Goal: Task Accomplishment & Management: Manage account settings

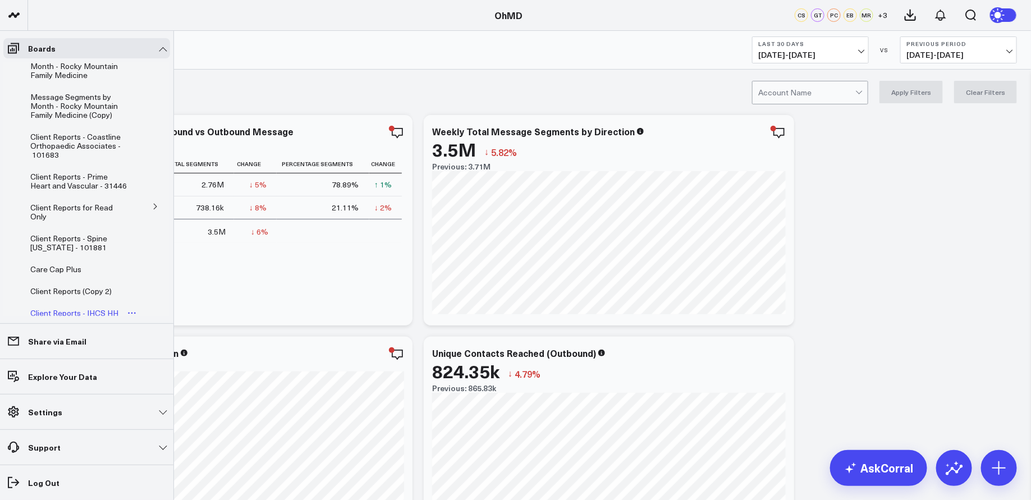
scroll to position [701, 0]
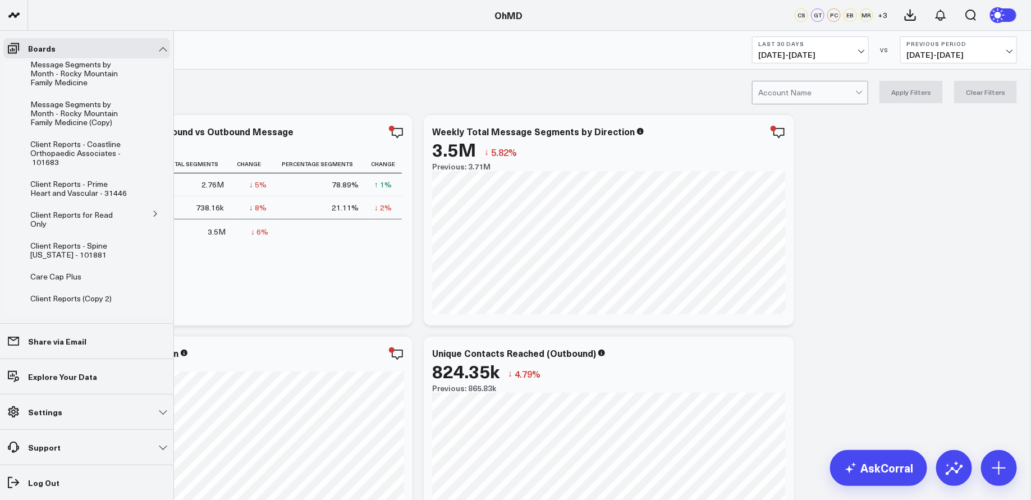
click at [152, 211] on icon at bounding box center [155, 214] width 7 height 7
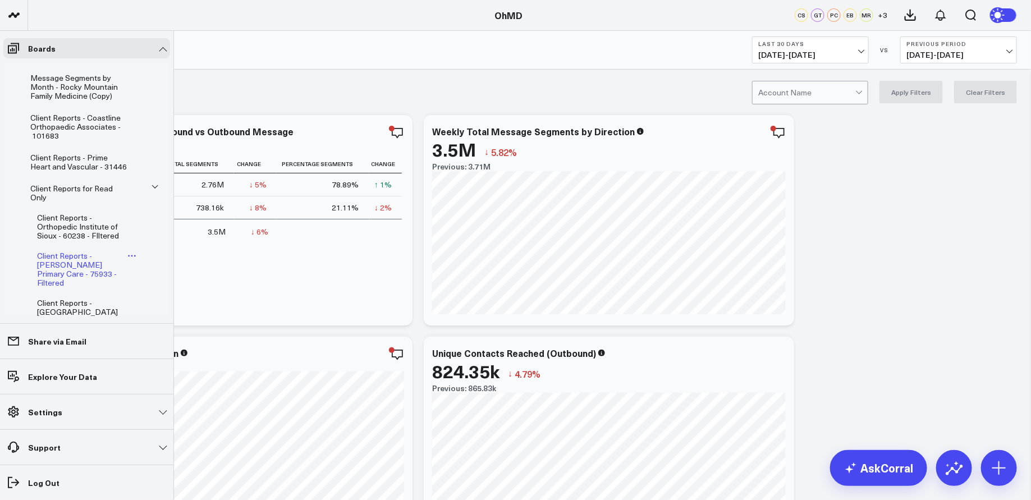
scroll to position [748, 0]
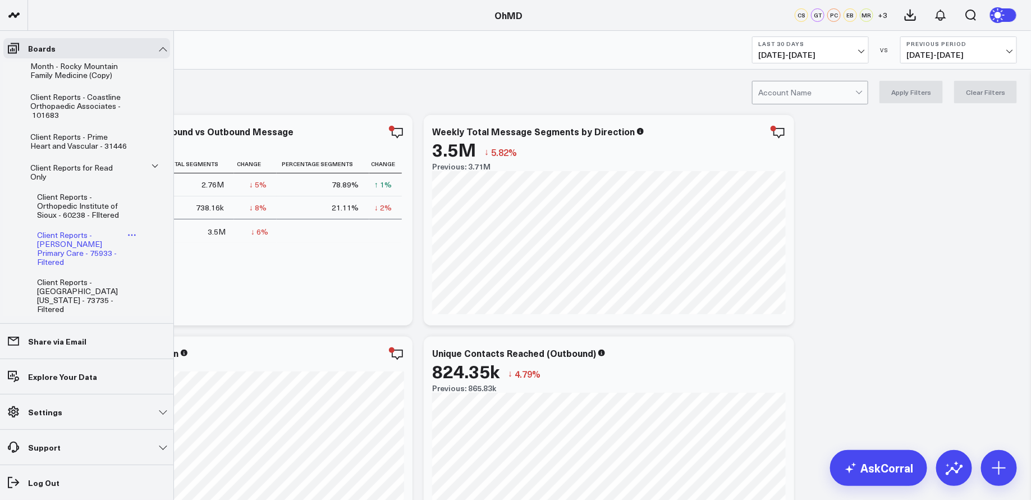
click at [131, 235] on icon at bounding box center [132, 236] width 2 height 2
click at [180, 265] on button "Edit Permissions" at bounding box center [182, 263] width 91 height 22
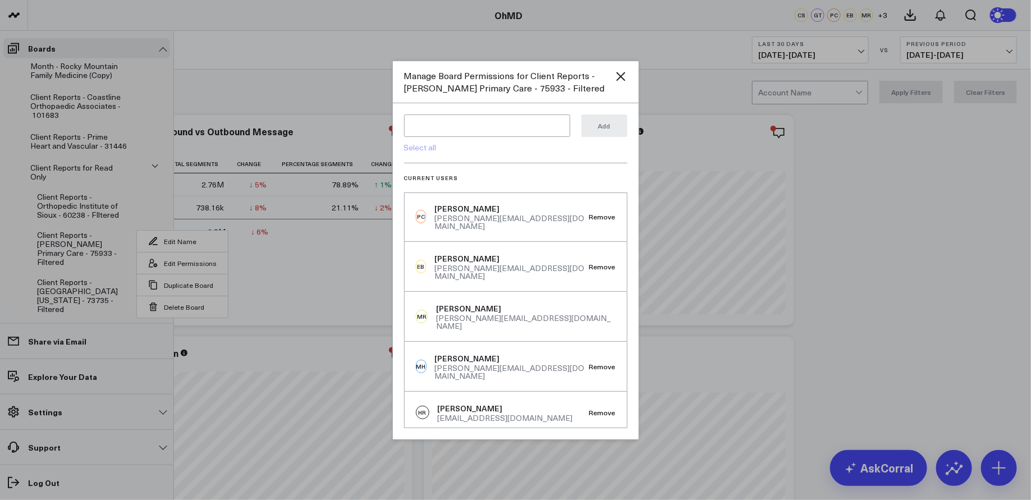
scroll to position [0, 0]
click at [492, 126] on textarea at bounding box center [487, 126] width 166 height 22
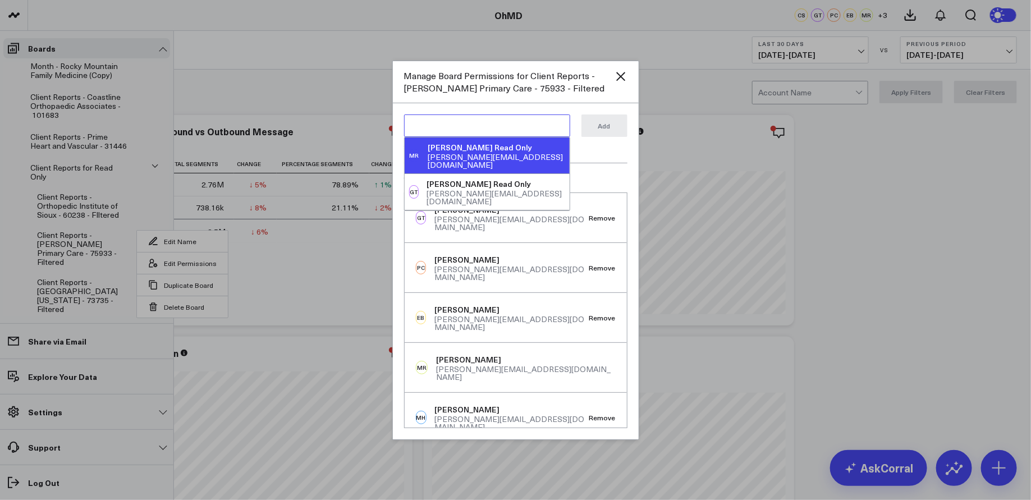
paste textarea "[PERSON_NAME][EMAIL_ADDRESS][DOMAIN_NAME]"
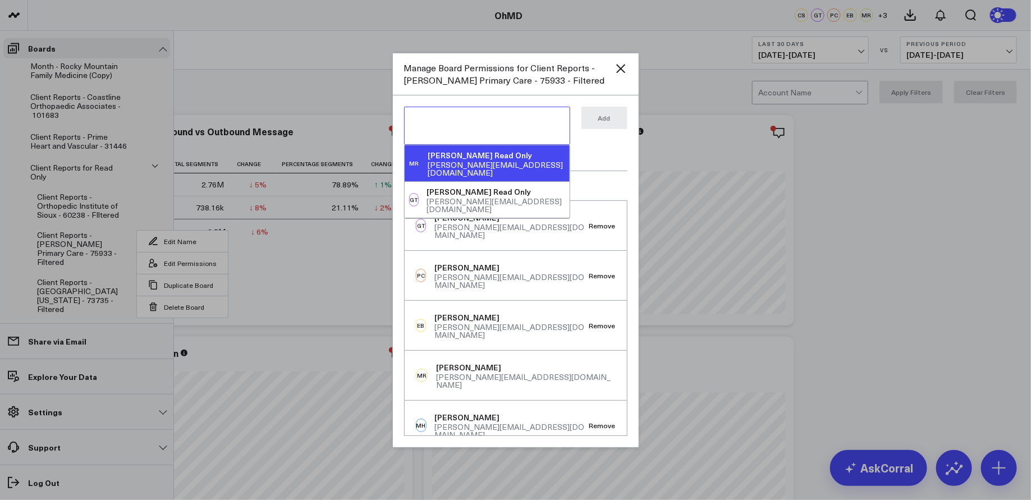
type textarea "[PERSON_NAME][EMAIL_ADDRESS][DOMAIN_NAME]"
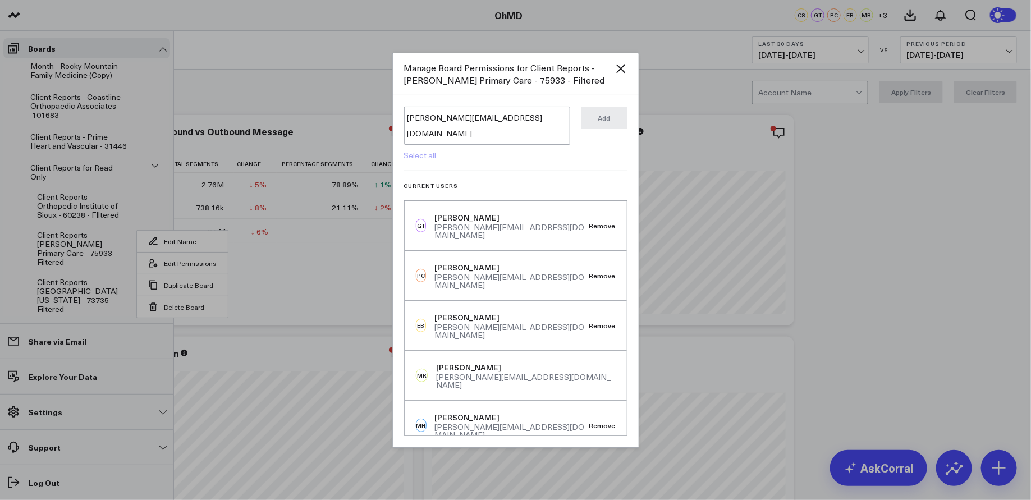
click at [510, 154] on div "[PERSON_NAME][EMAIL_ADDRESS][DOMAIN_NAME] [PERSON_NAME][EMAIL_ADDRESS][DOMAIN_N…" at bounding box center [515, 139] width 223 height 65
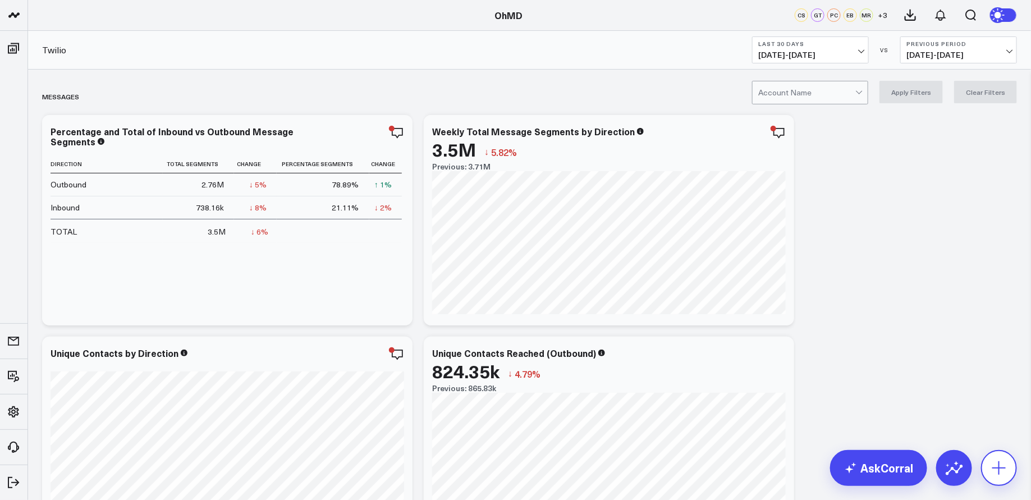
click at [1009, 475] on button at bounding box center [999, 468] width 36 height 36
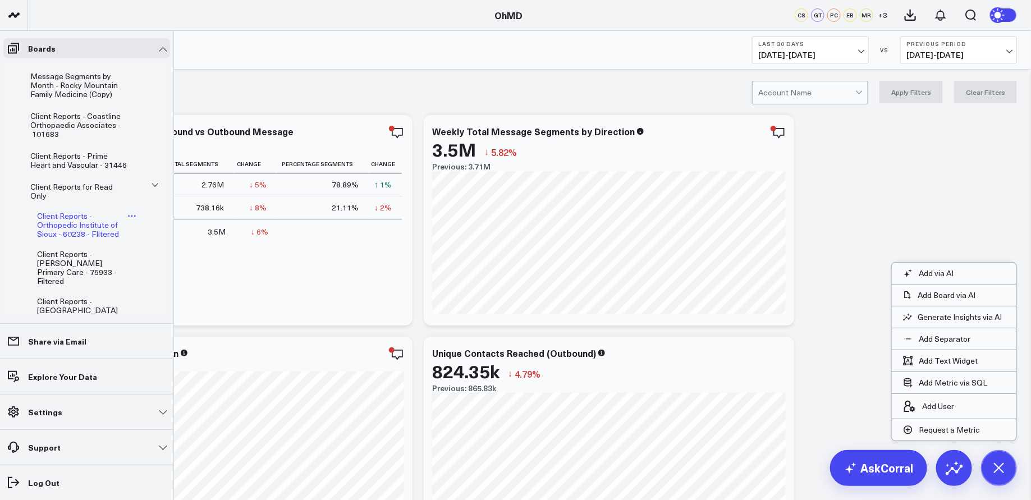
scroll to position [752, 0]
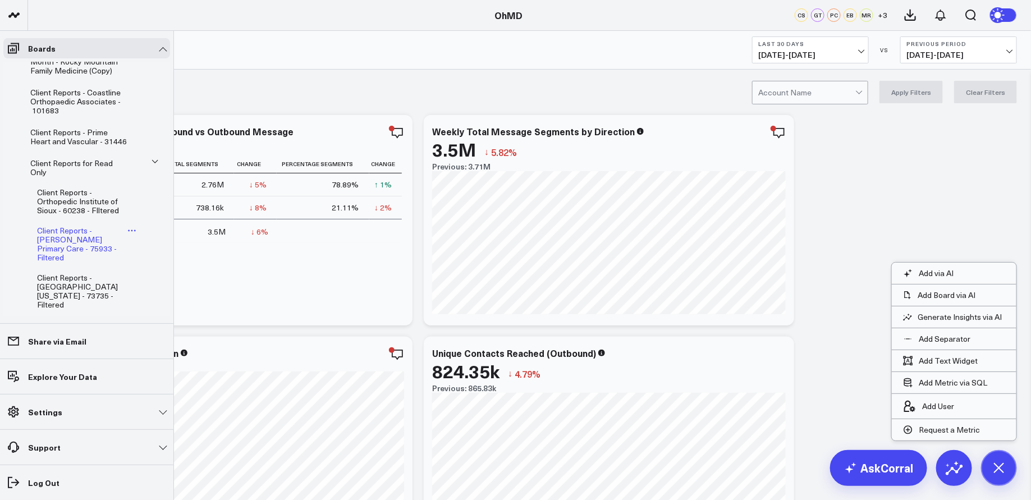
click at [90, 232] on span "Client Reports - [PERSON_NAME] Primary Care - 75933 - Filtered" at bounding box center [77, 244] width 80 height 38
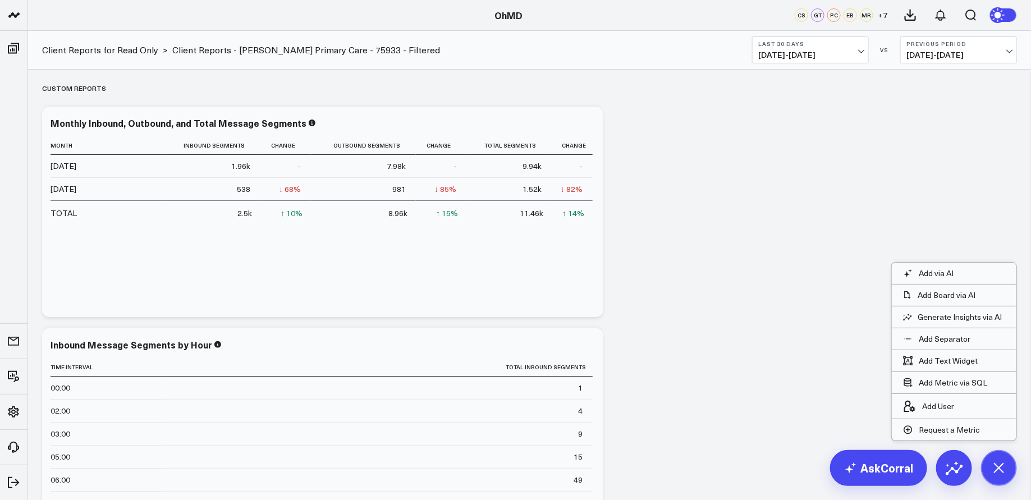
click at [1001, 469] on icon at bounding box center [998, 467] width 25 height 25
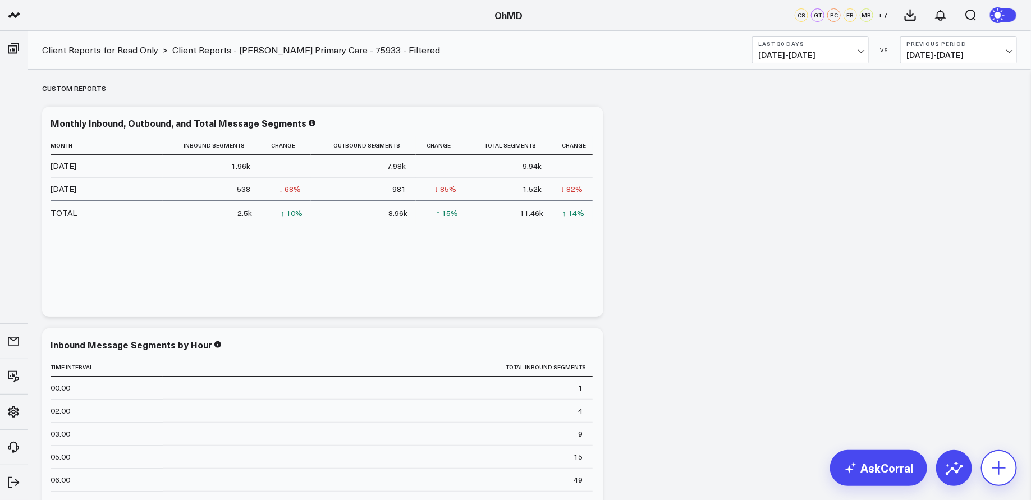
click at [1001, 469] on icon at bounding box center [999, 468] width 18 height 18
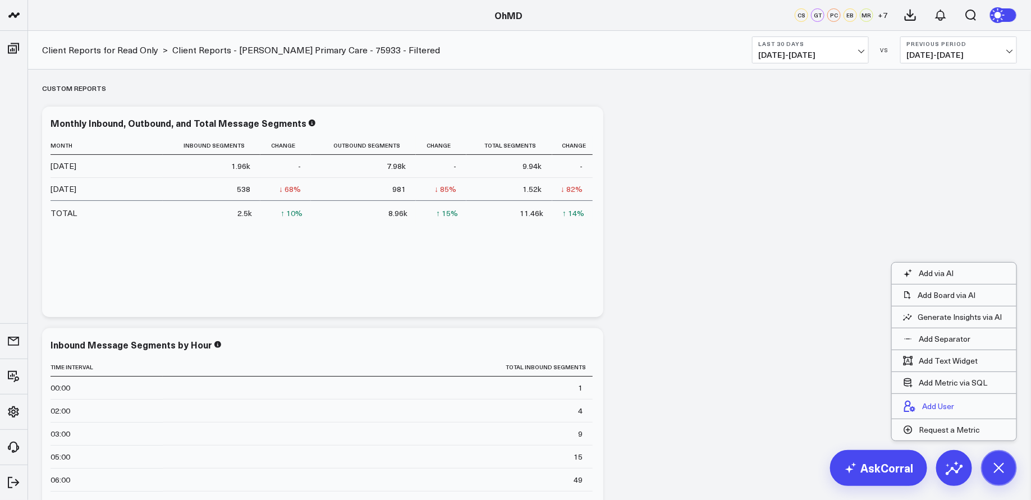
click at [959, 404] on button "Add User" at bounding box center [929, 406] width 74 height 25
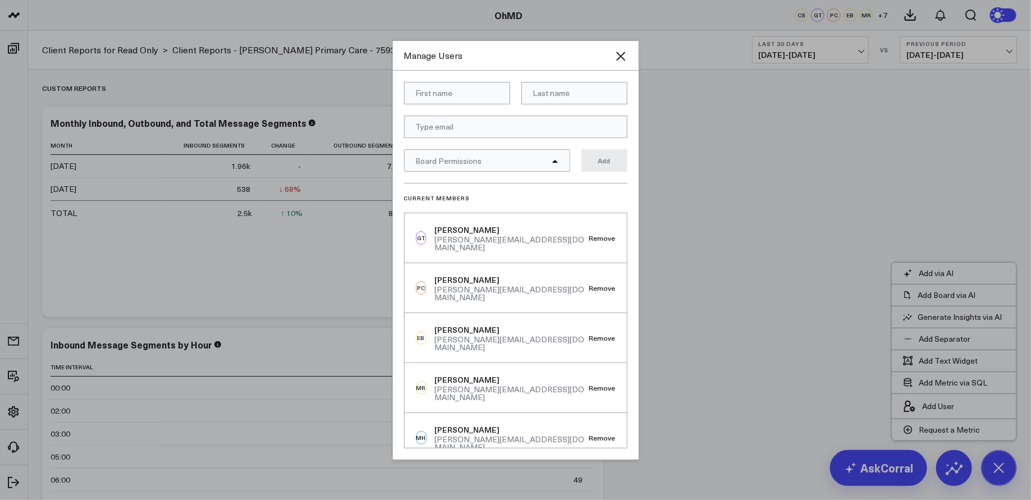
click at [455, 96] on input at bounding box center [457, 93] width 106 height 22
type input "[PERSON_NAME]"
click at [579, 93] on input at bounding box center [574, 93] width 106 height 22
type input "readonly"
click at [491, 124] on input "email" at bounding box center [515, 127] width 223 height 22
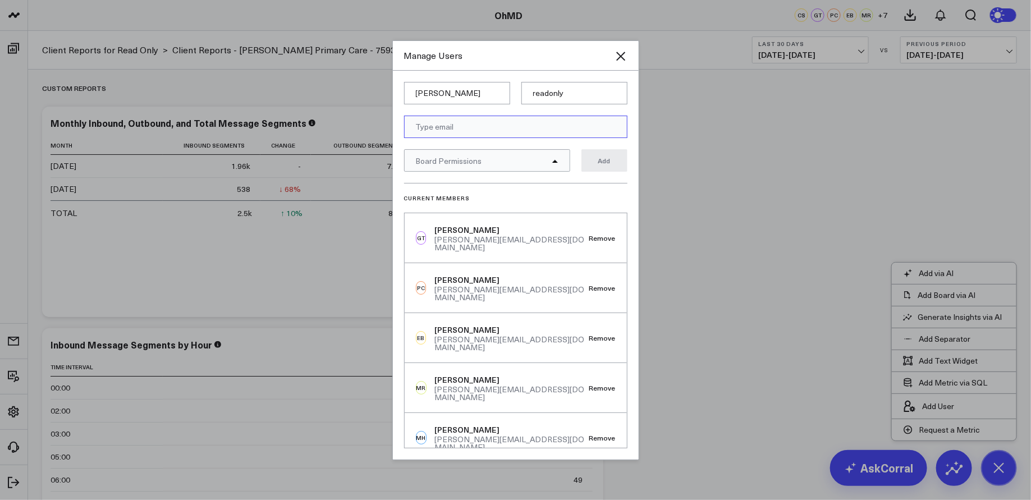
paste input "[PERSON_NAME][EMAIL_ADDRESS][DOMAIN_NAME]"
type input "[PERSON_NAME][EMAIL_ADDRESS][DOMAIN_NAME]"
click at [516, 109] on form "[PERSON_NAME] readonly [PERSON_NAME][EMAIL_ADDRESS][DOMAIN_NAME] Board Permissi…" at bounding box center [515, 132] width 223 height 101
click at [539, 158] on div "Board Permissions" at bounding box center [487, 160] width 166 height 22
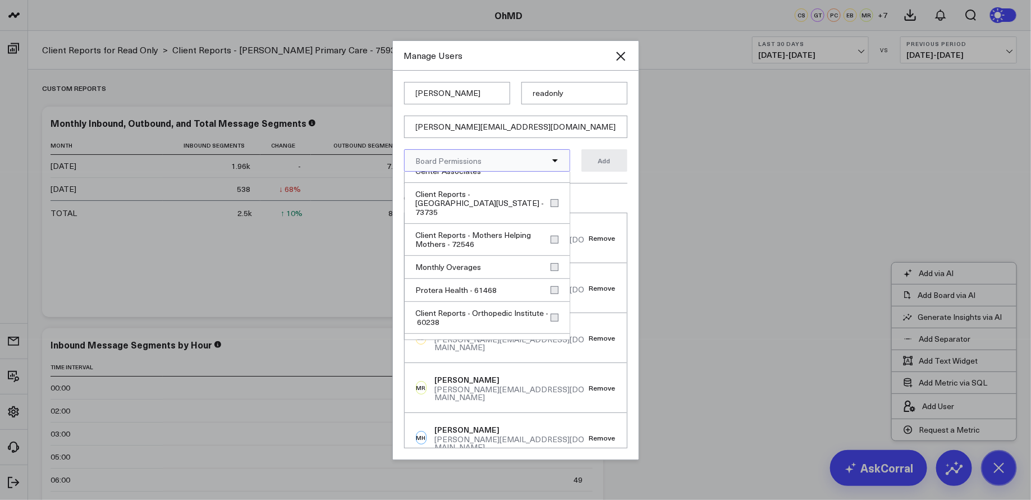
scroll to position [880, 0]
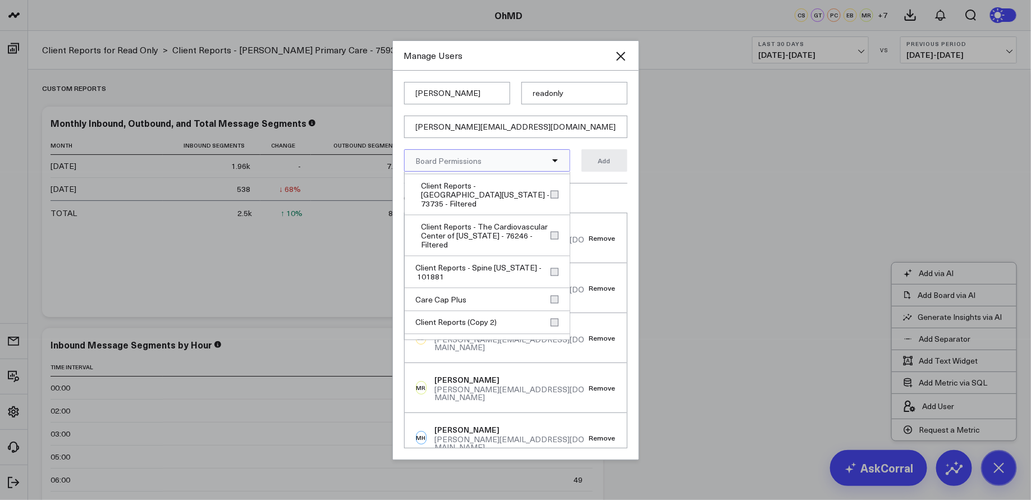
click at [610, 198] on h3 "Current Members" at bounding box center [515, 198] width 223 height 7
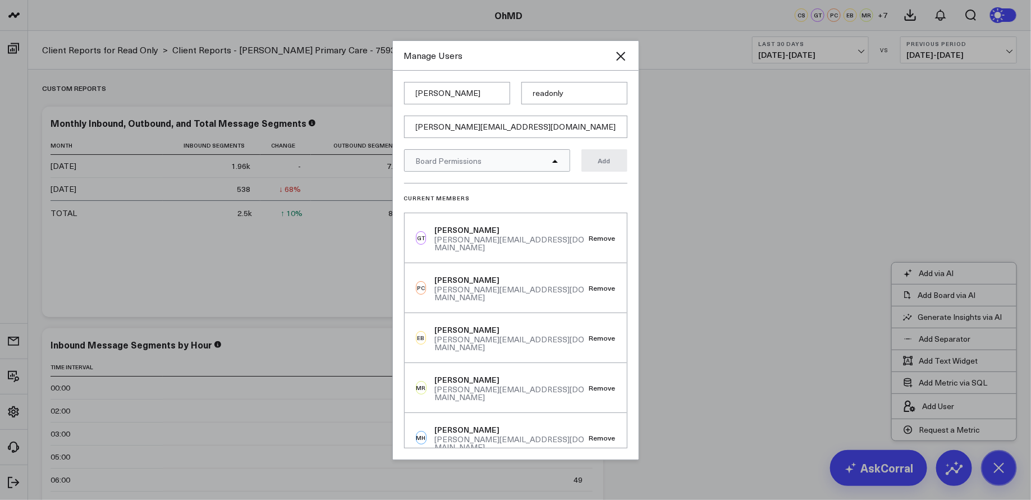
click at [541, 154] on div "Board Permissions" at bounding box center [487, 160] width 166 height 22
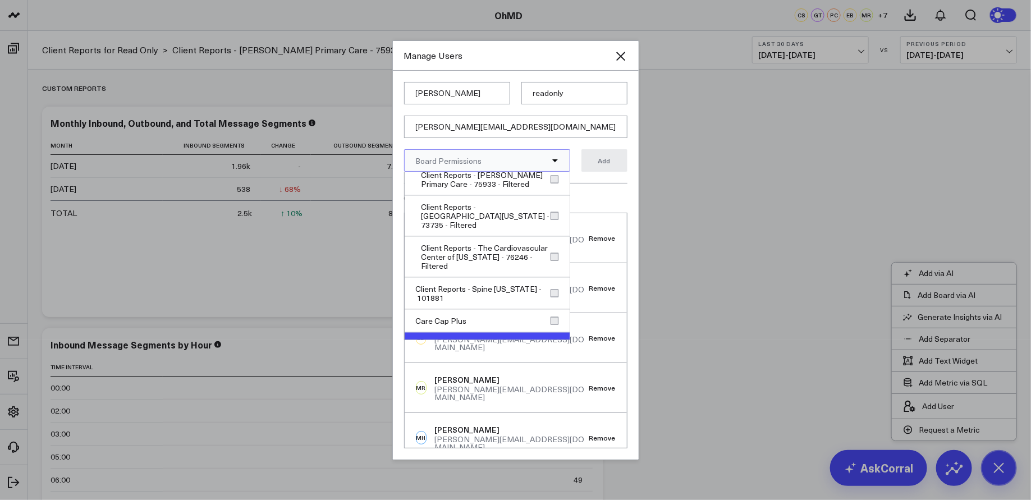
scroll to position [848, 0]
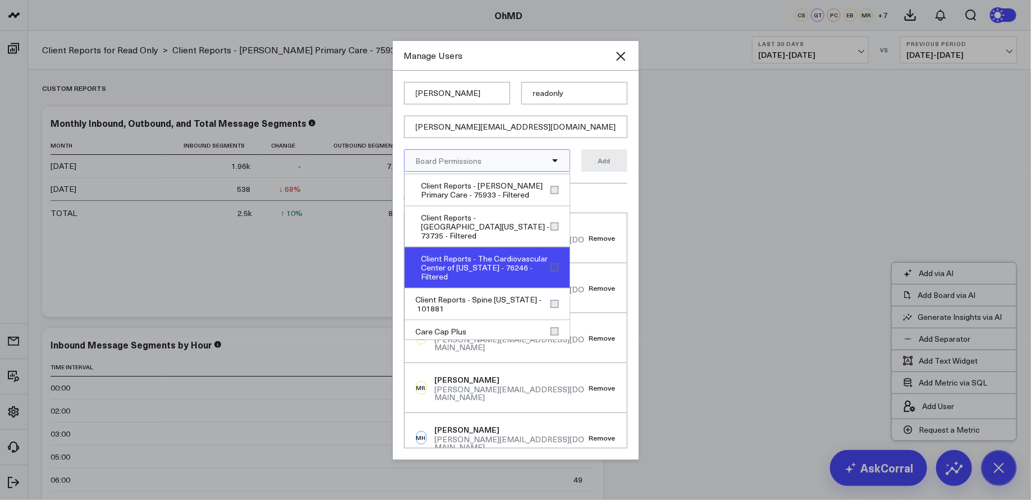
click at [550, 248] on div "Client Reports - The Cardiovascular Center of [US_STATE] - 76246 - Filtered" at bounding box center [487, 268] width 165 height 41
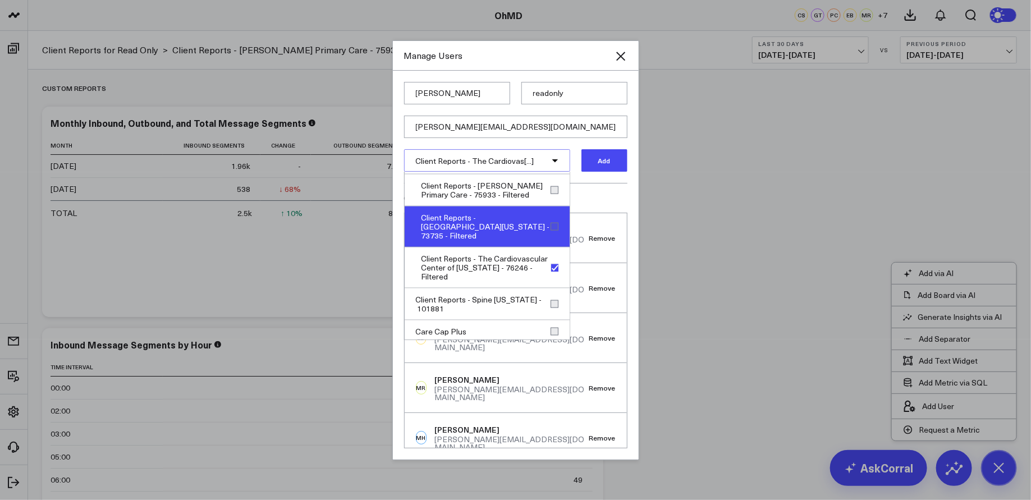
click at [548, 214] on div "Client Reports - [GEOGRAPHIC_DATA][US_STATE] - 73735 - Filtered" at bounding box center [487, 227] width 165 height 41
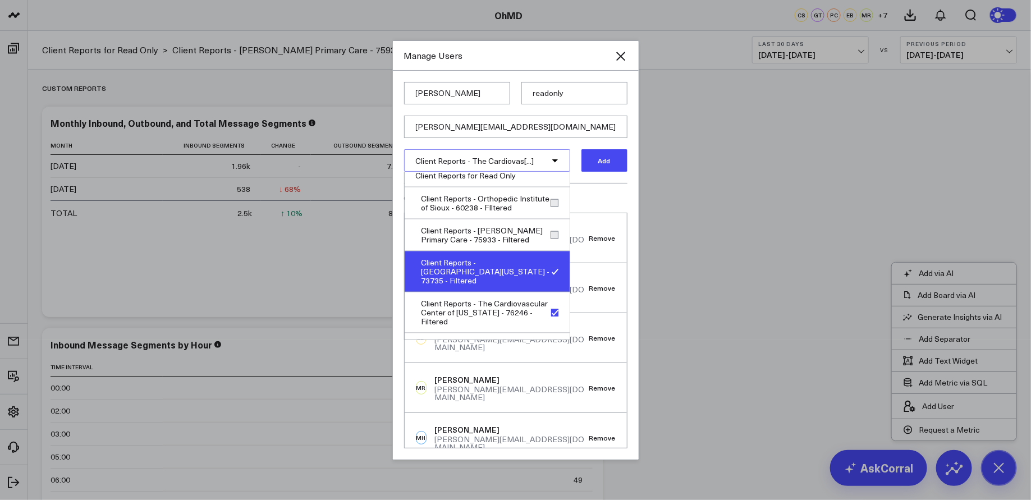
scroll to position [795, 0]
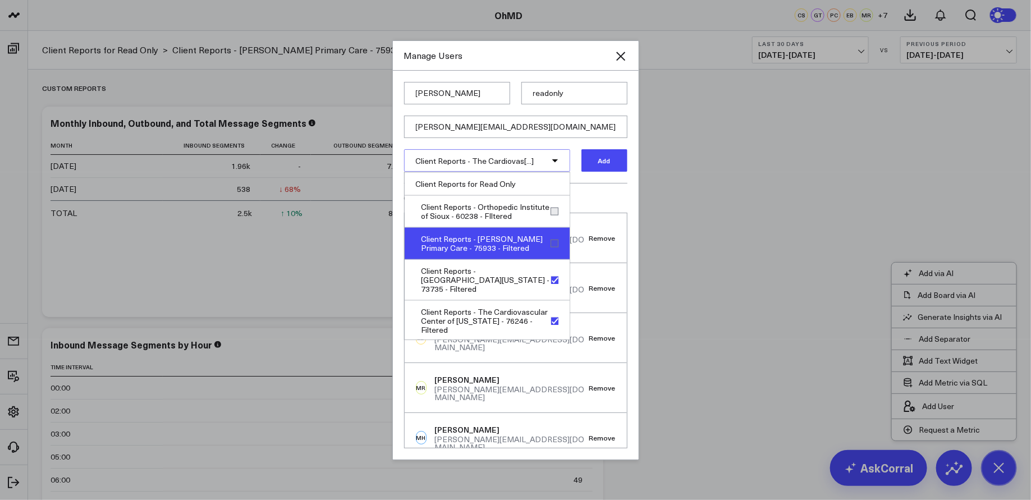
click at [549, 230] on div "Client Reports - [PERSON_NAME] Primary Care - 75933 - Filtered" at bounding box center [487, 244] width 165 height 32
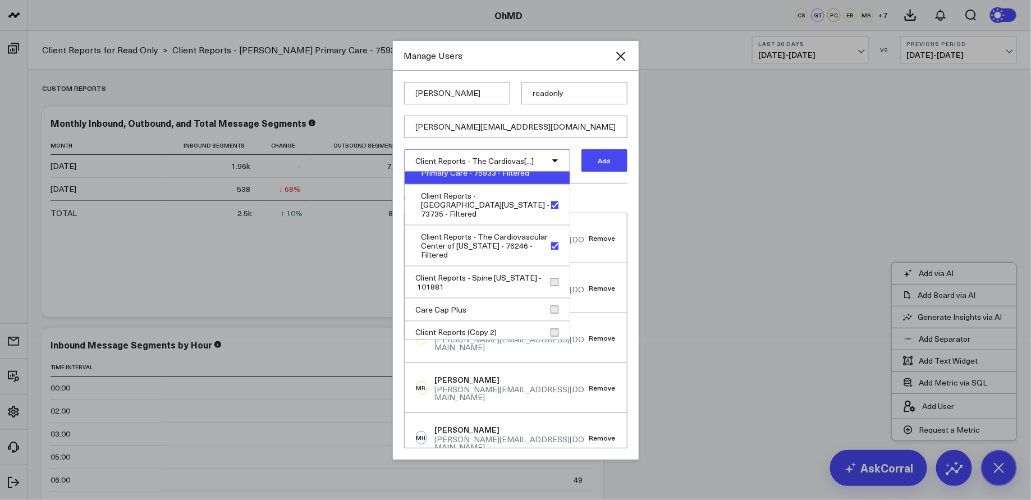
scroll to position [871, 0]
click at [536, 93] on input "readonly" at bounding box center [574, 93] width 106 height 22
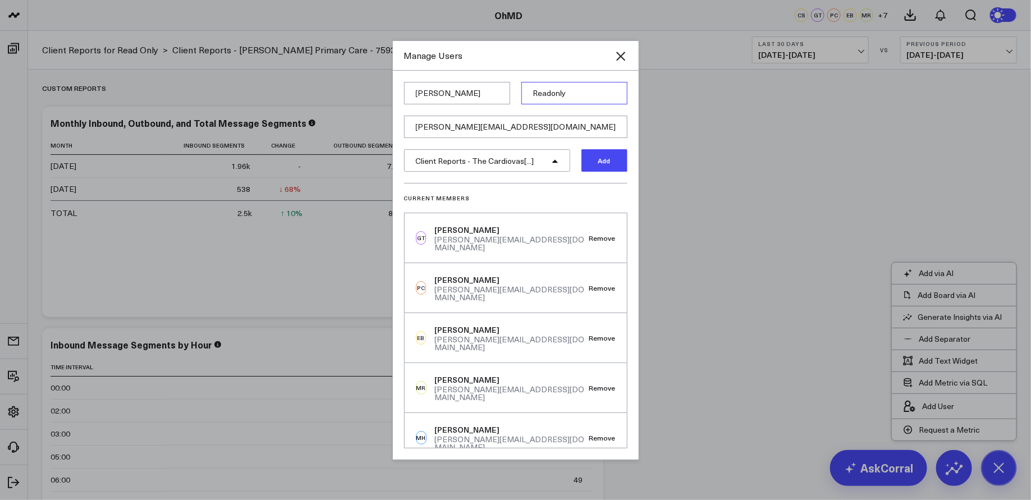
click at [555, 91] on input "Readonly" at bounding box center [574, 93] width 106 height 22
type input "Readonly"
click at [578, 192] on div "Current Members GT [PERSON_NAME] [PERSON_NAME][EMAIL_ADDRESS][DOMAIN_NAME] Remo…" at bounding box center [515, 316] width 223 height 266
click at [611, 163] on button "Add" at bounding box center [605, 160] width 46 height 22
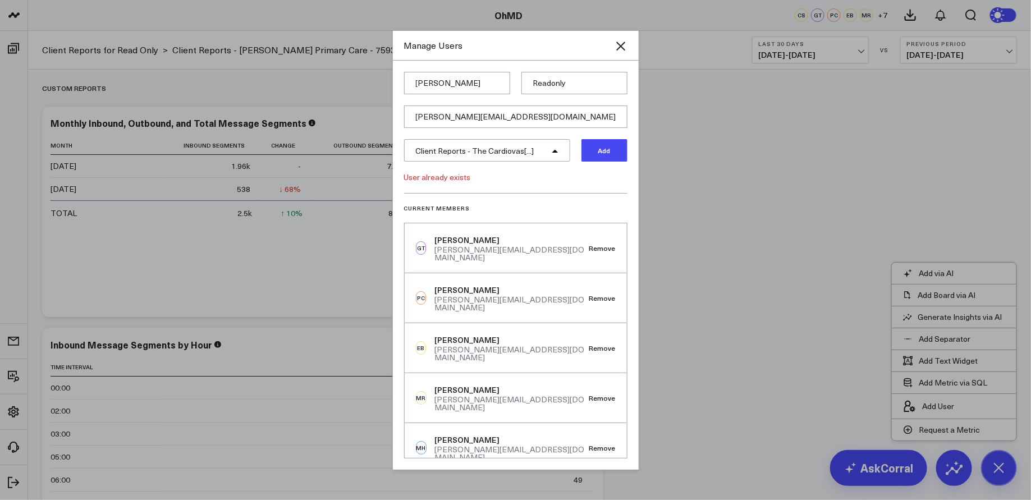
click at [557, 154] on div "Client Reports - The Cardiovas[...]" at bounding box center [487, 150] width 166 height 22
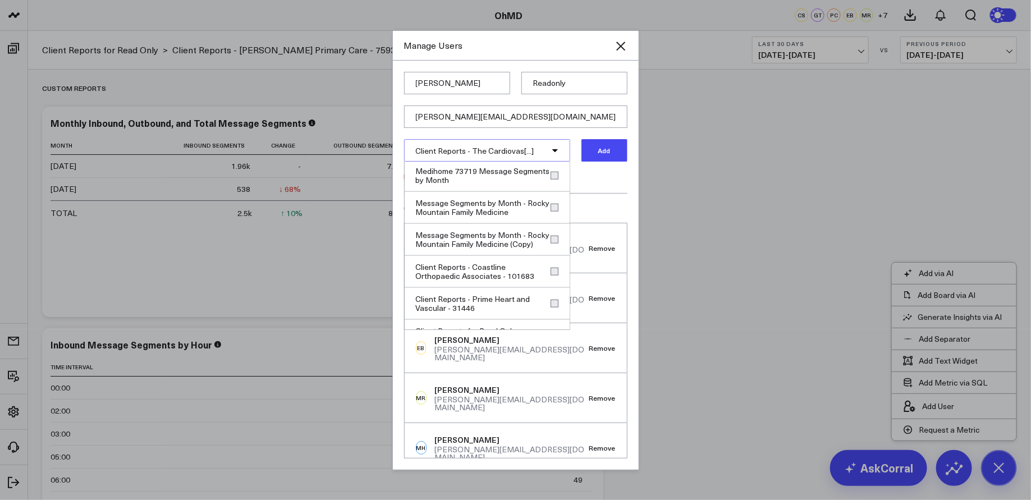
scroll to position [737, 0]
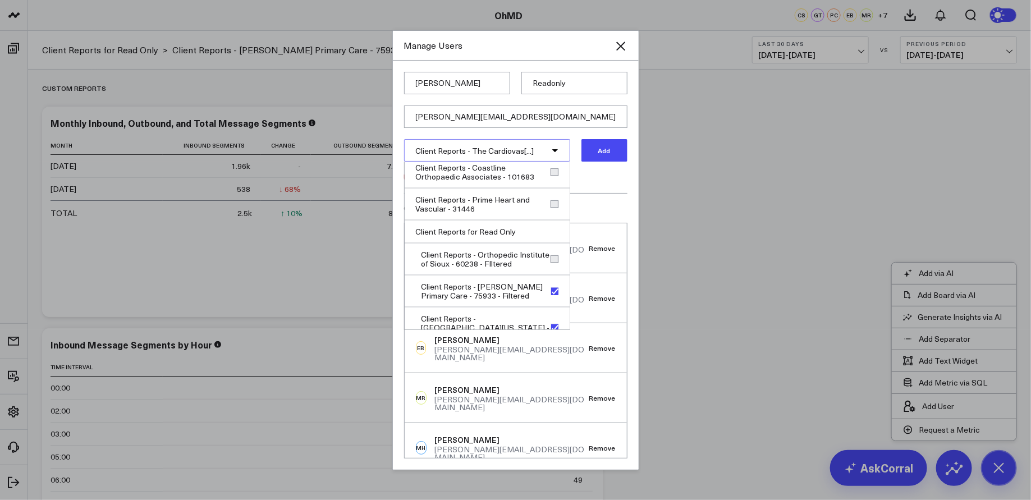
click at [605, 198] on div "Current Members GT [PERSON_NAME] [PERSON_NAME][EMAIL_ADDRESS][DOMAIN_NAME] Remo…" at bounding box center [515, 326] width 223 height 266
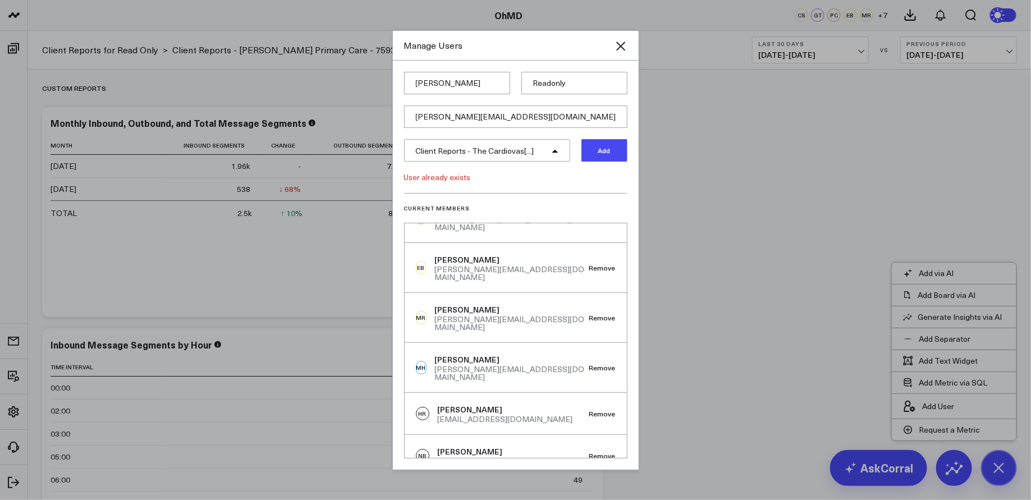
scroll to position [267, 0]
click at [626, 39] on icon "Close" at bounding box center [620, 45] width 13 height 13
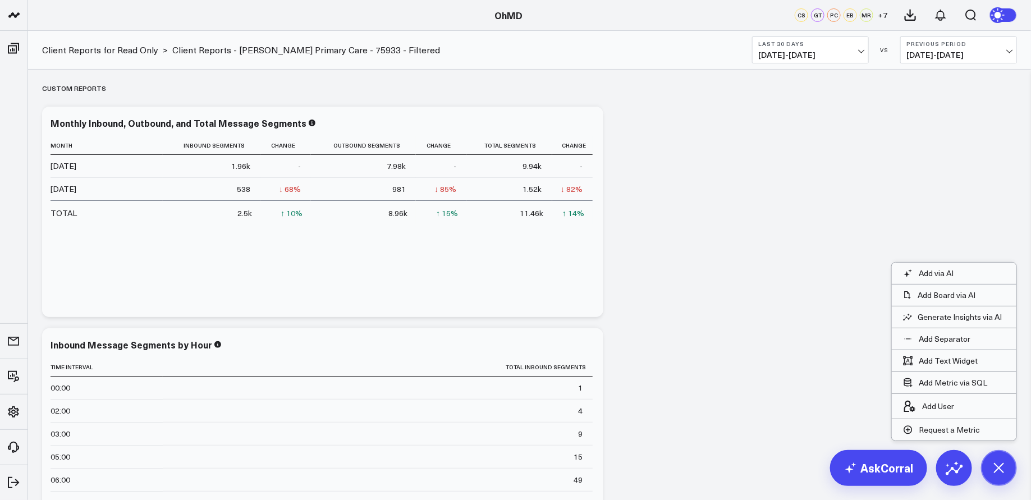
click at [998, 467] on icon at bounding box center [998, 467] width 25 height 25
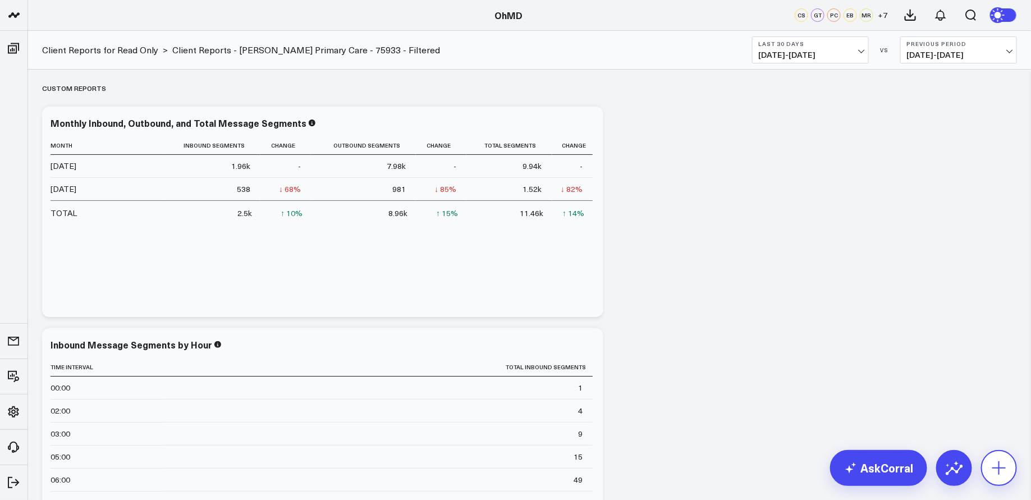
click at [998, 467] on icon at bounding box center [999, 468] width 18 height 18
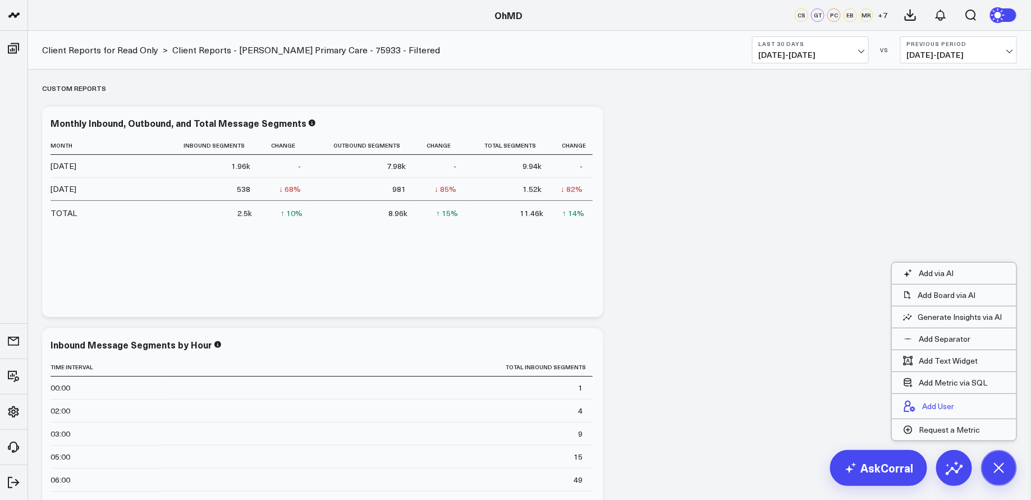
click at [962, 405] on button "Add User" at bounding box center [929, 406] width 74 height 25
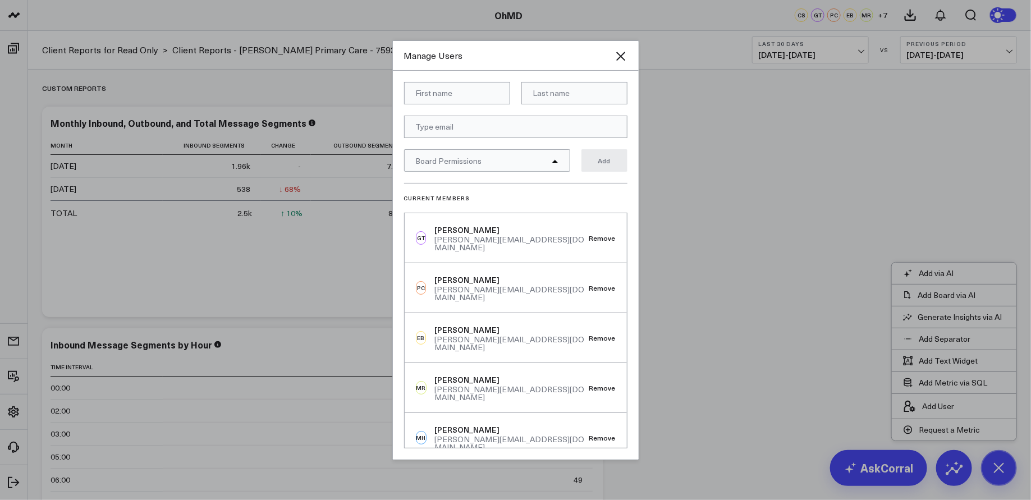
click at [556, 199] on h3 "Current Members" at bounding box center [515, 198] width 223 height 7
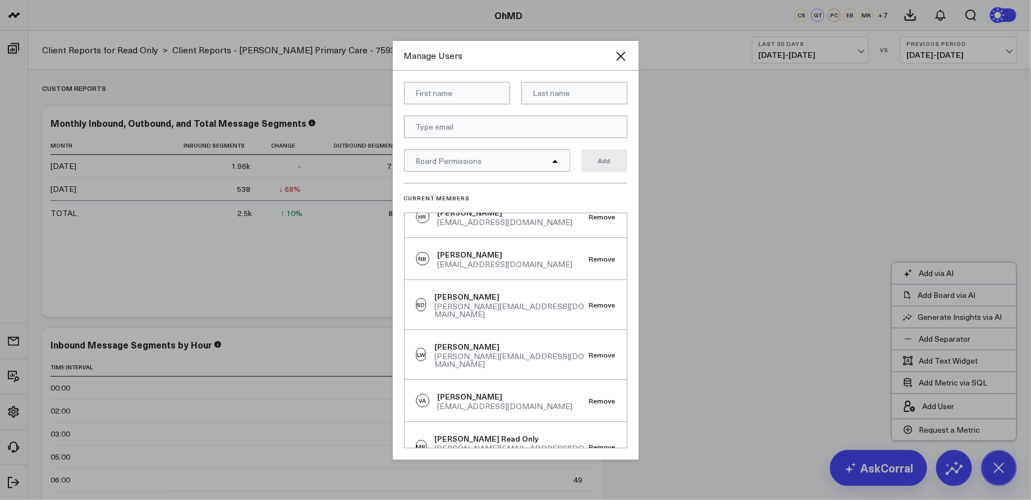
click at [804, 196] on div at bounding box center [515, 250] width 1031 height 500
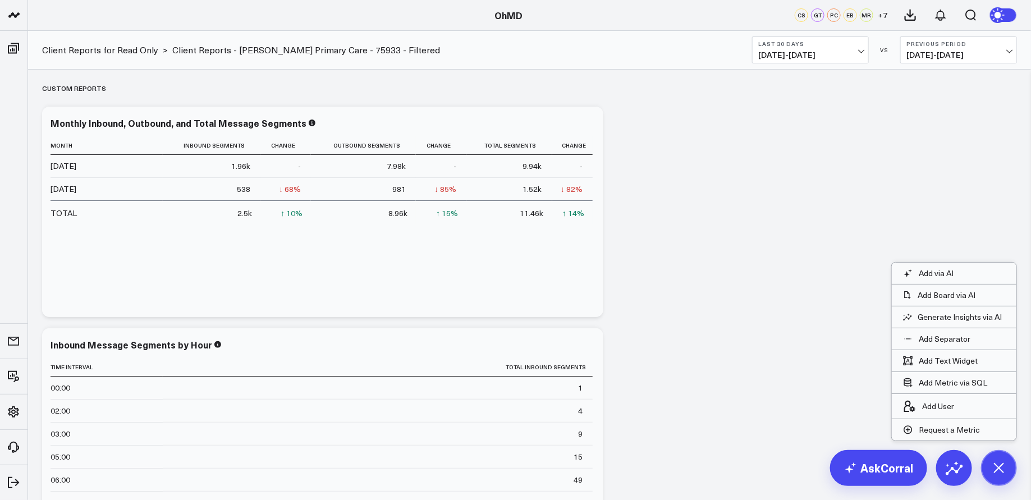
click at [878, 15] on button "+ 7" at bounding box center [882, 14] width 13 height 13
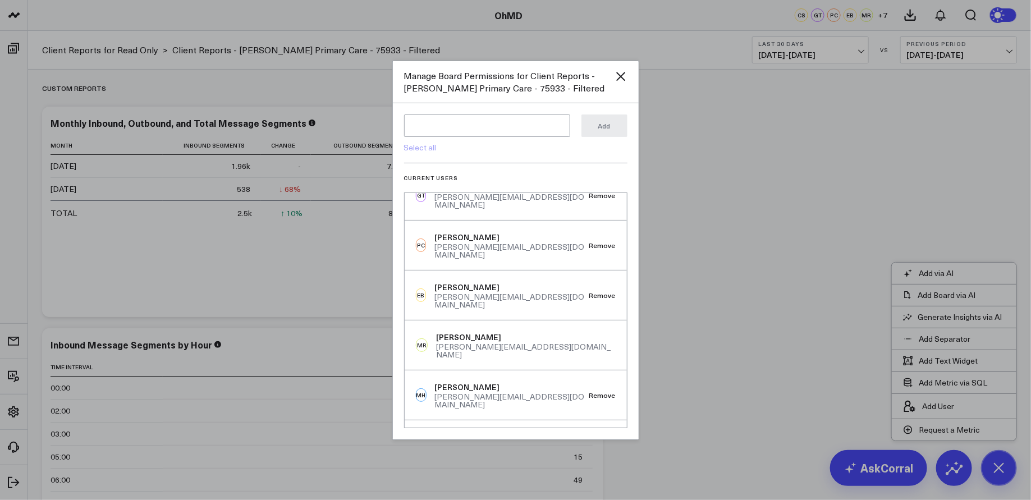
scroll to position [0, 0]
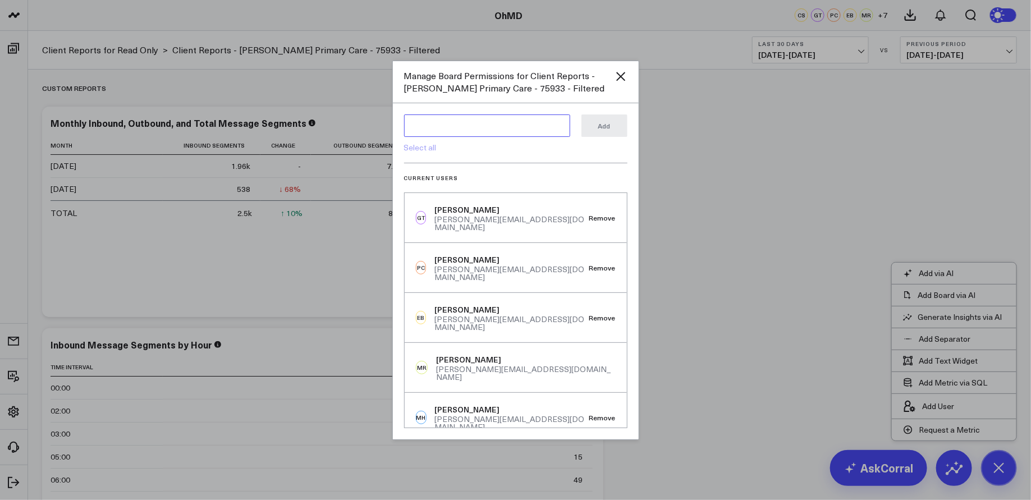
click at [498, 128] on textarea at bounding box center [487, 126] width 166 height 22
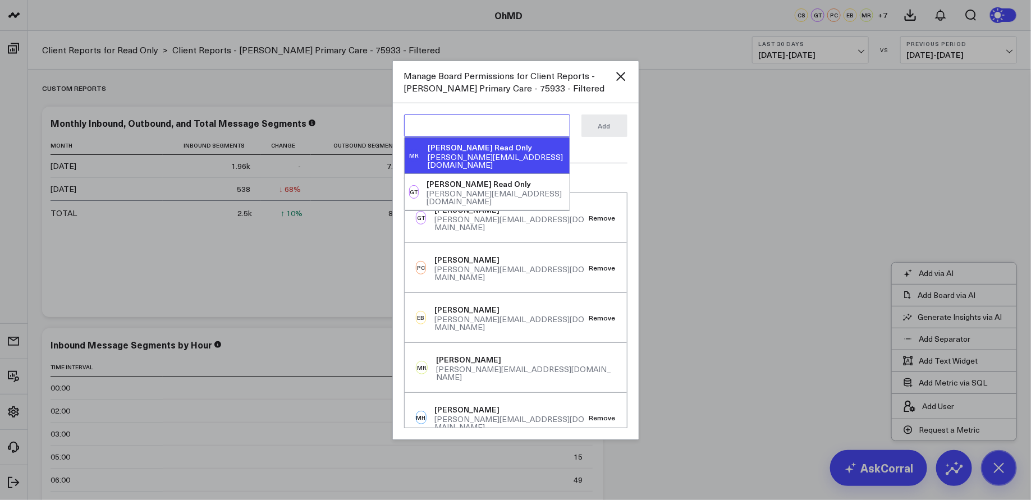
paste textarea "[PERSON_NAME][EMAIL_ADDRESS][DOMAIN_NAME]"
type textarea "[PERSON_NAME][EMAIL_ADDRESS][DOMAIN_NAME]"
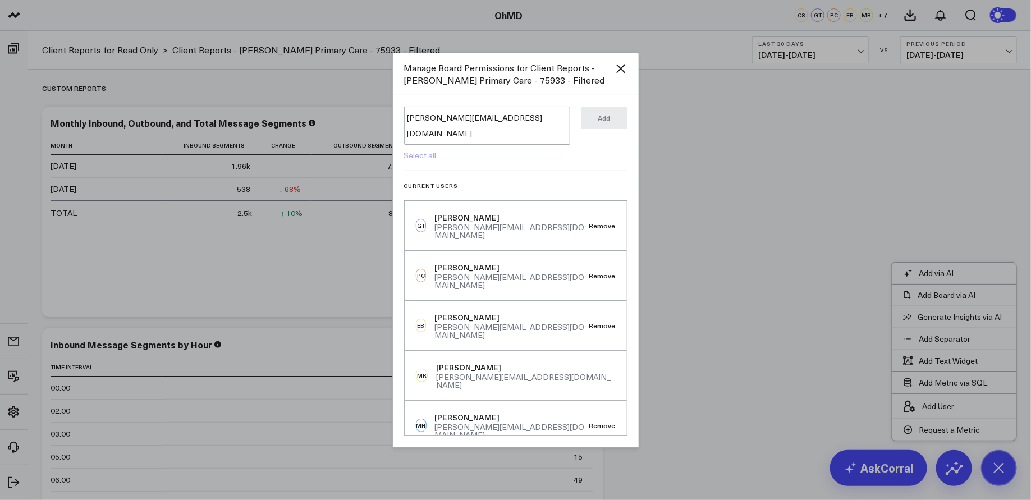
click at [543, 161] on div "[PERSON_NAME][EMAIL_ADDRESS][DOMAIN_NAME] [PERSON_NAME][EMAIL_ADDRESS][DOMAIN_N…" at bounding box center [515, 139] width 223 height 65
click at [533, 123] on textarea "[PERSON_NAME][EMAIL_ADDRESS][DOMAIN_NAME]" at bounding box center [487, 126] width 166 height 38
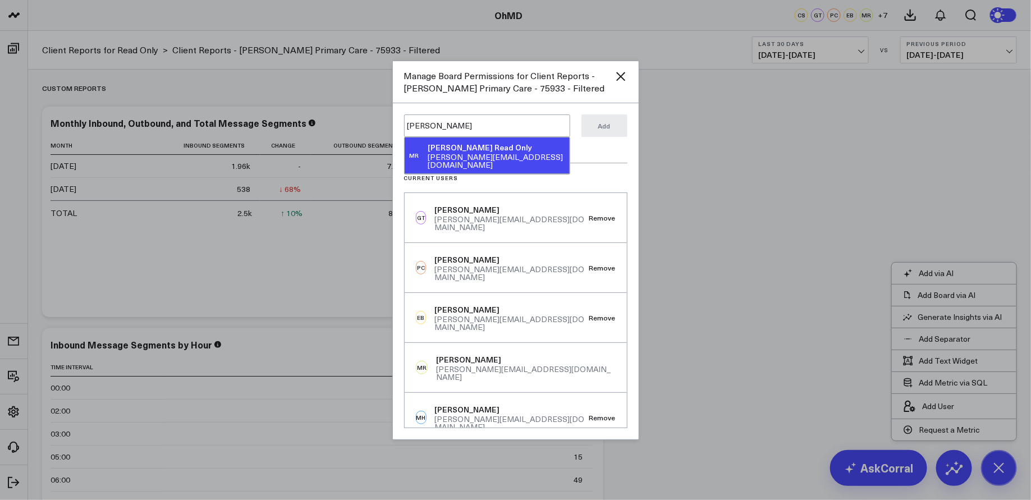
click at [536, 153] on div "[PERSON_NAME][EMAIL_ADDRESS][DOMAIN_NAME]" at bounding box center [496, 161] width 137 height 16
type textarea "@[PERSON_NAME] Read Only"
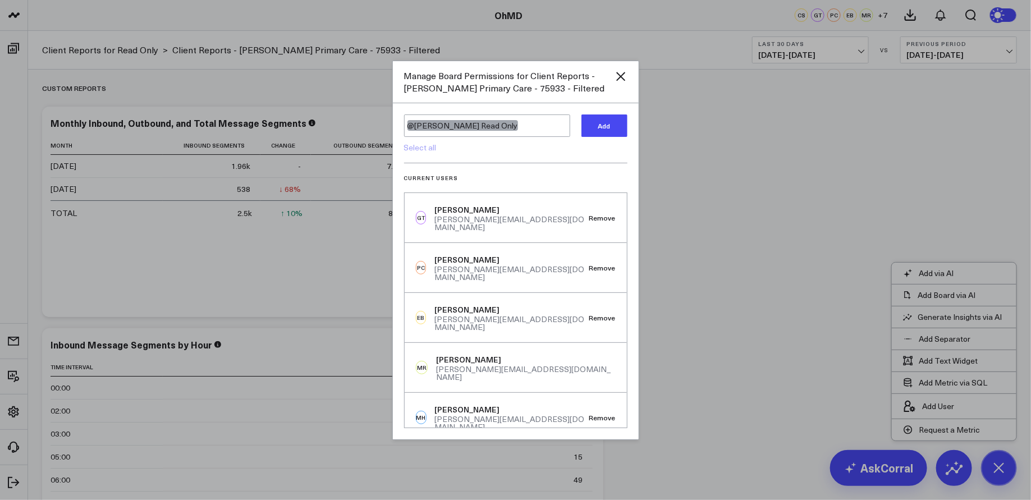
click at [607, 125] on button "Add" at bounding box center [605, 126] width 46 height 22
click at [721, 121] on div at bounding box center [515, 250] width 1031 height 500
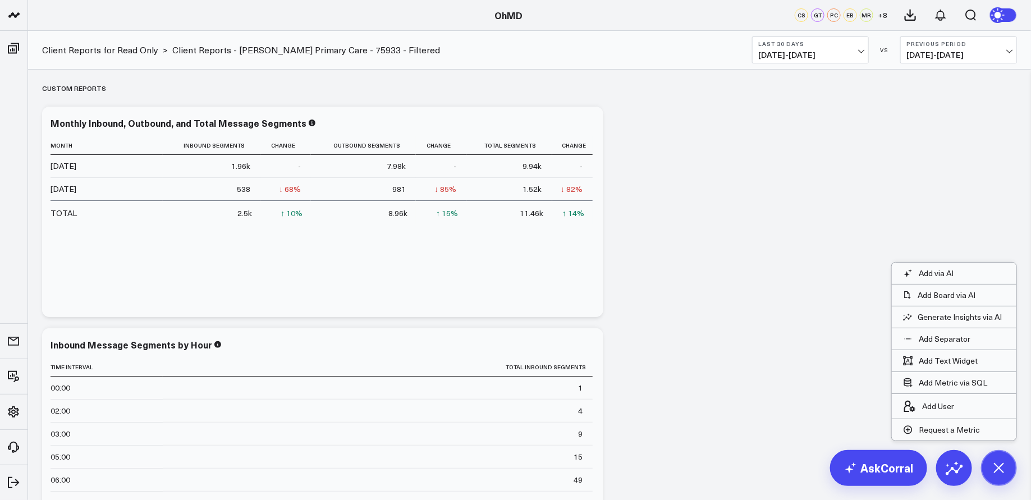
click at [877, 19] on button "+ 8" at bounding box center [882, 14] width 13 height 13
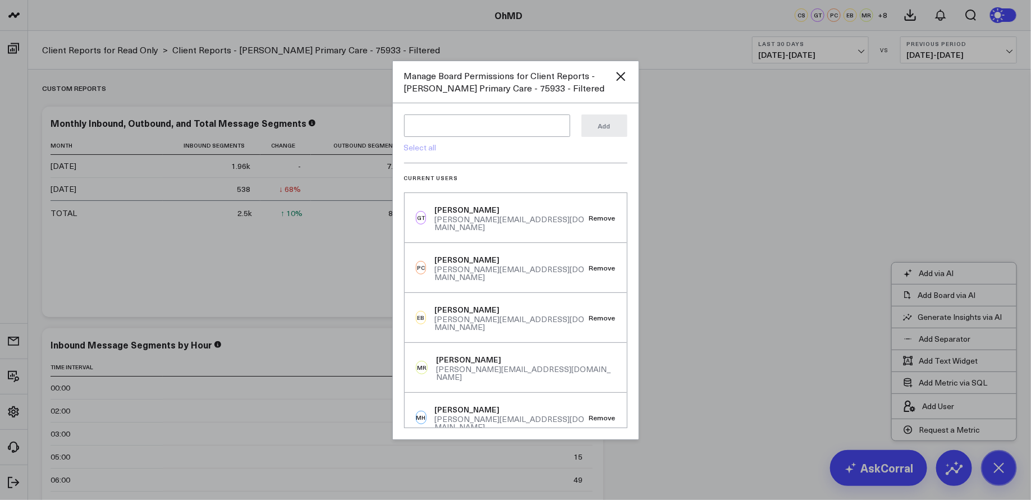
click at [767, 171] on div at bounding box center [515, 250] width 1031 height 500
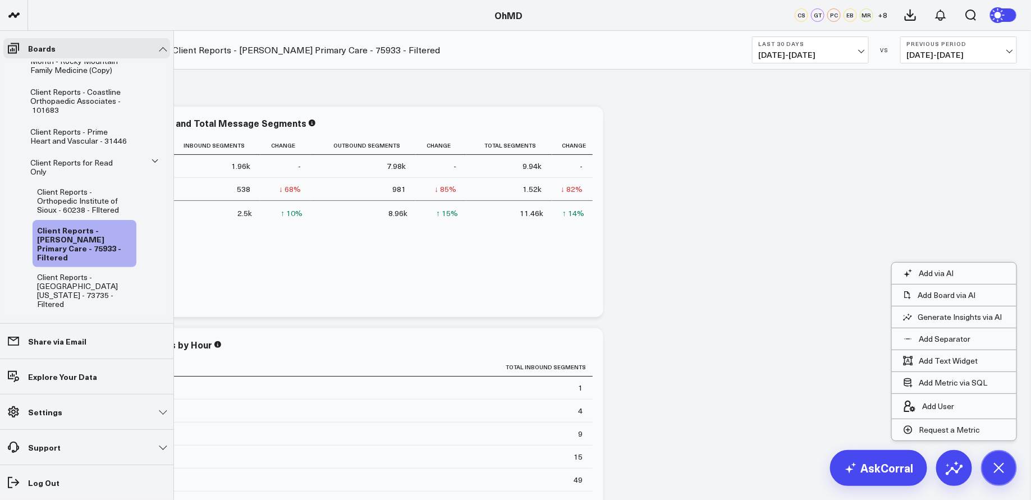
scroll to position [768, 0]
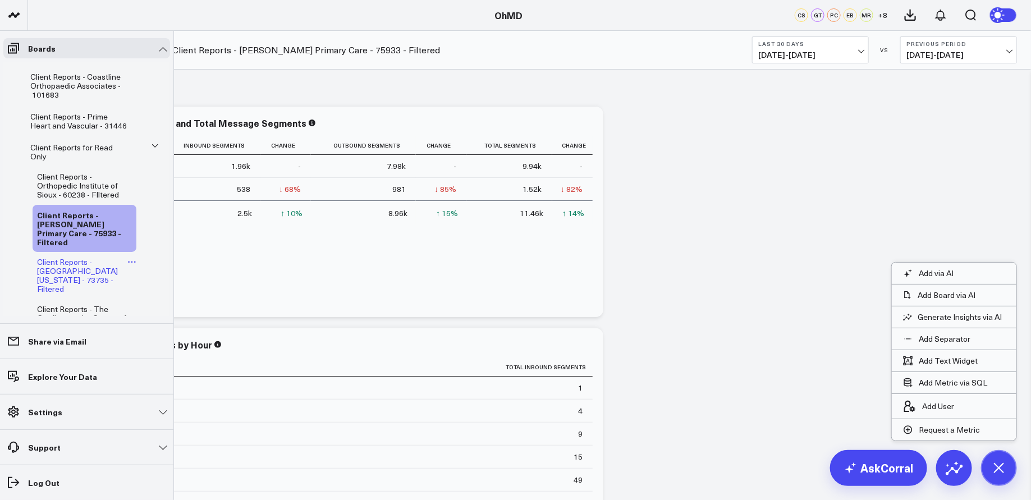
click at [79, 257] on span "Client Reports - [GEOGRAPHIC_DATA][US_STATE] - 73735 - Filtered" at bounding box center [77, 276] width 81 height 38
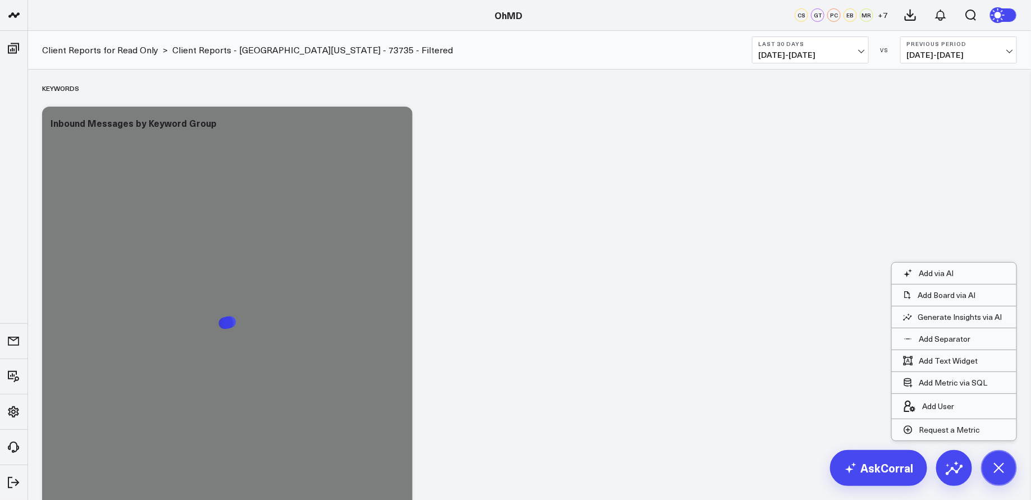
click at [883, 16] on span "+ 7" at bounding box center [883, 15] width 10 height 8
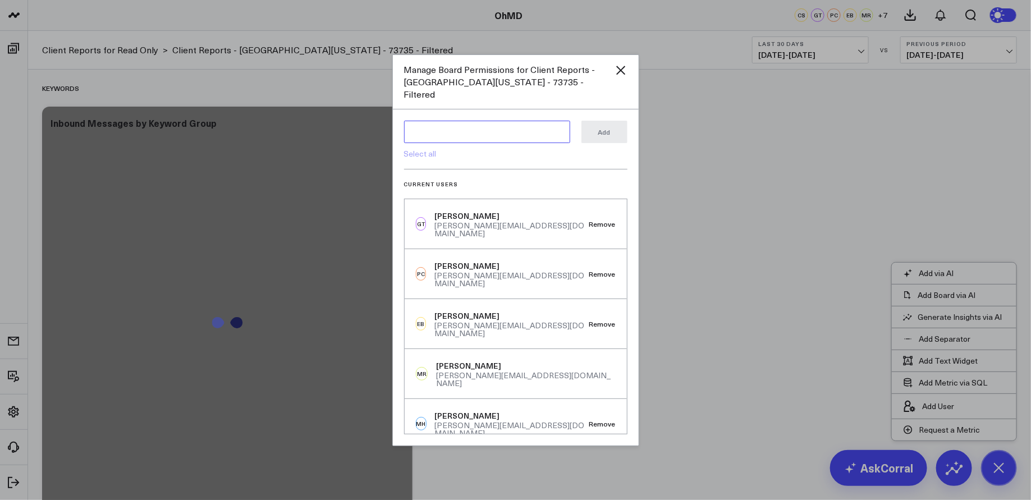
click at [477, 125] on textarea at bounding box center [487, 132] width 166 height 22
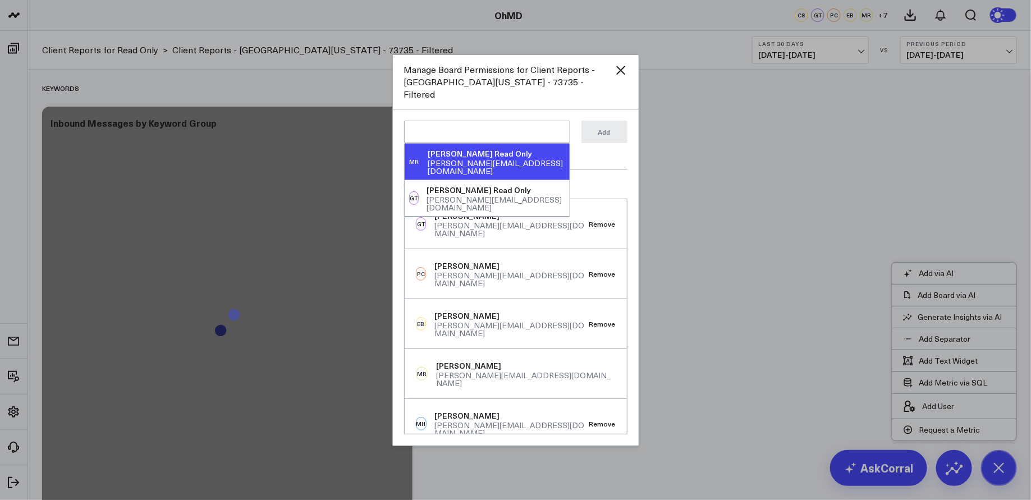
click at [538, 150] on div "MR [PERSON_NAME] Read Only [EMAIL_ADDRESS][DOMAIN_NAME]" at bounding box center [487, 162] width 165 height 36
type textarea "@[PERSON_NAME] Read Only"
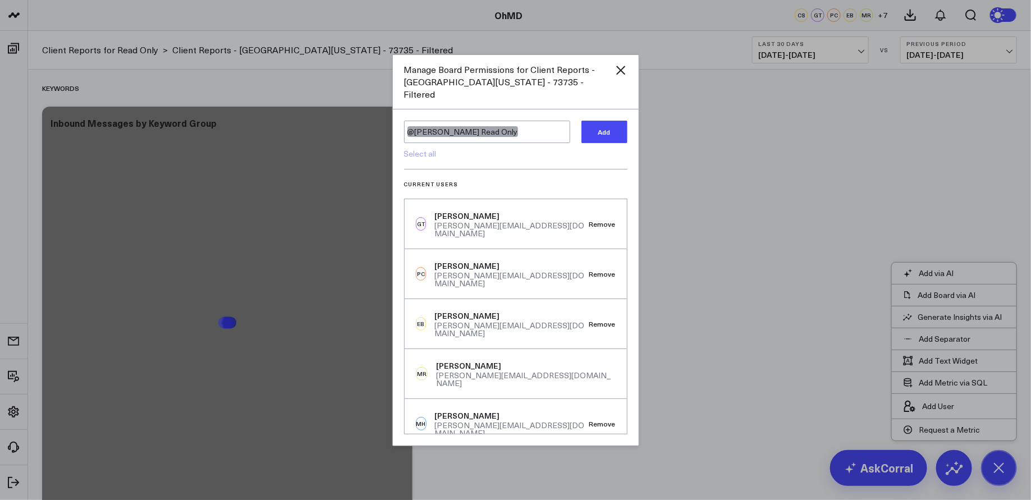
click at [614, 121] on button "Add" at bounding box center [605, 132] width 46 height 22
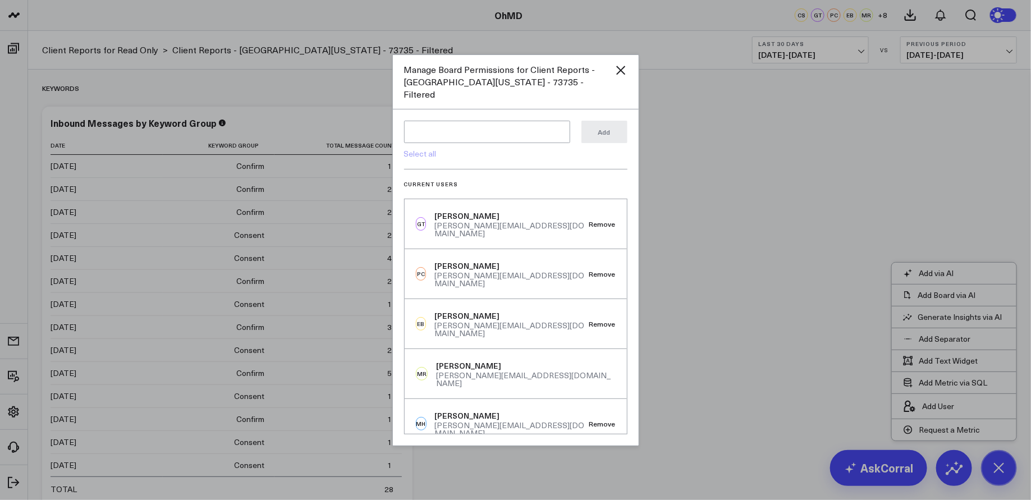
click at [289, 88] on div at bounding box center [515, 250] width 1031 height 500
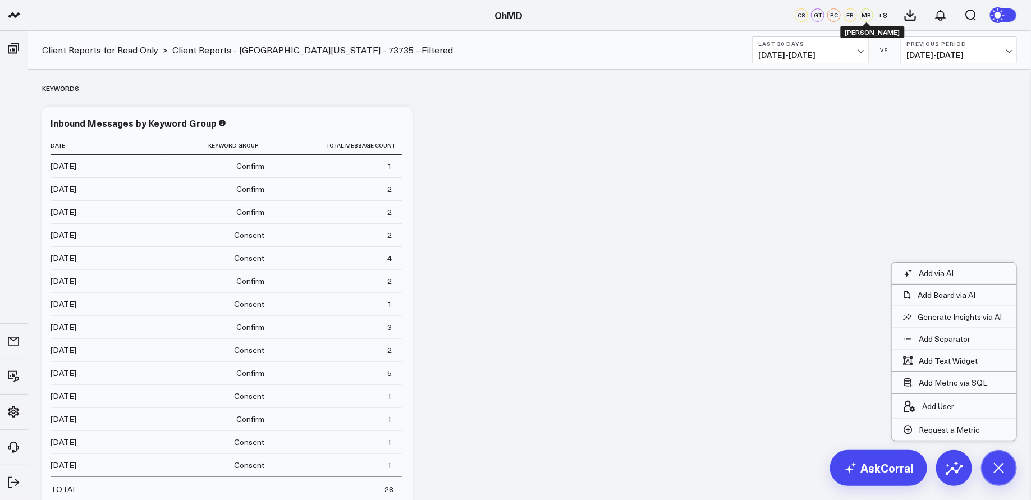
click at [861, 12] on div "MR" at bounding box center [866, 14] width 13 height 13
click at [882, 15] on span "+ 8" at bounding box center [883, 15] width 10 height 8
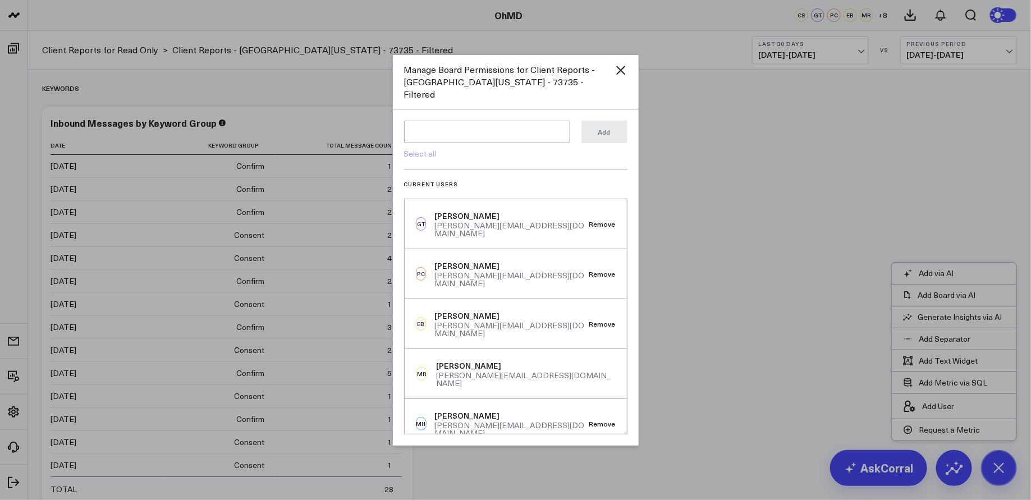
scroll to position [225, 0]
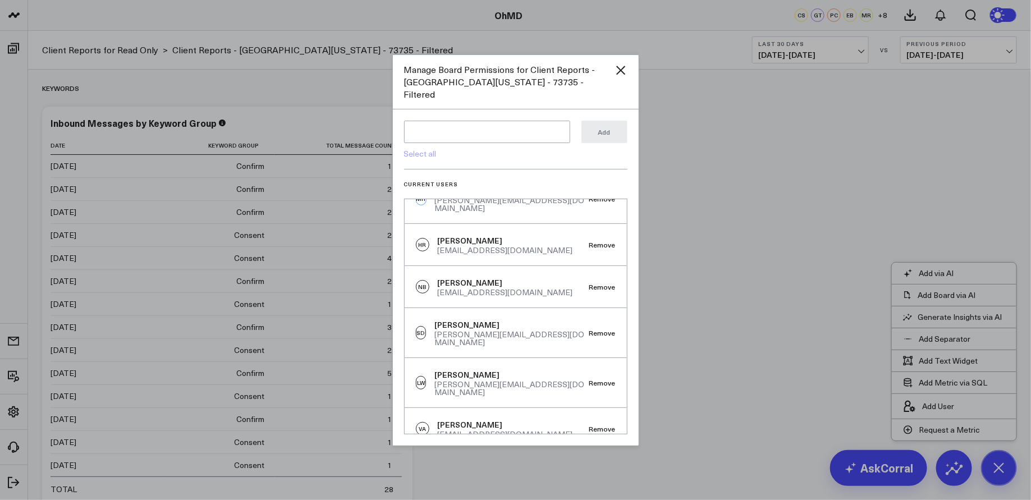
click at [15, 62] on div at bounding box center [515, 250] width 1031 height 500
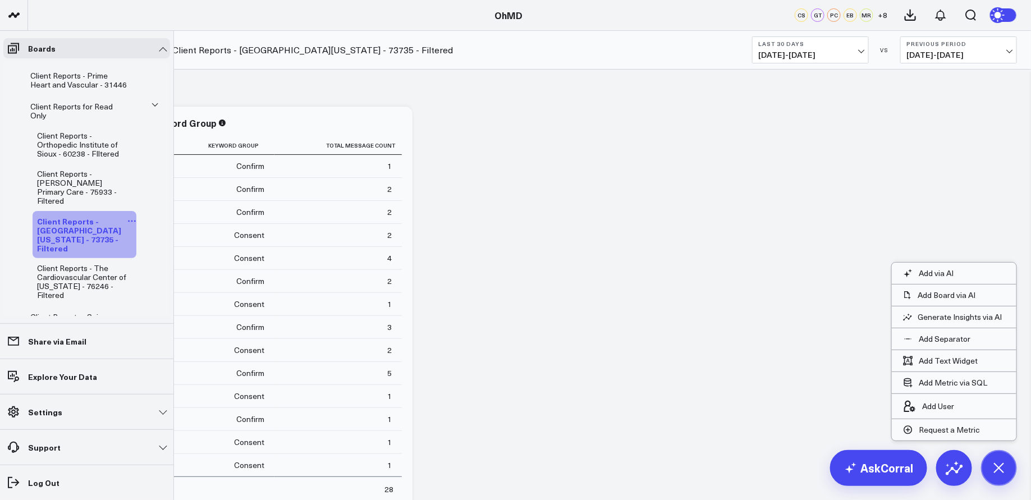
scroll to position [834, 0]
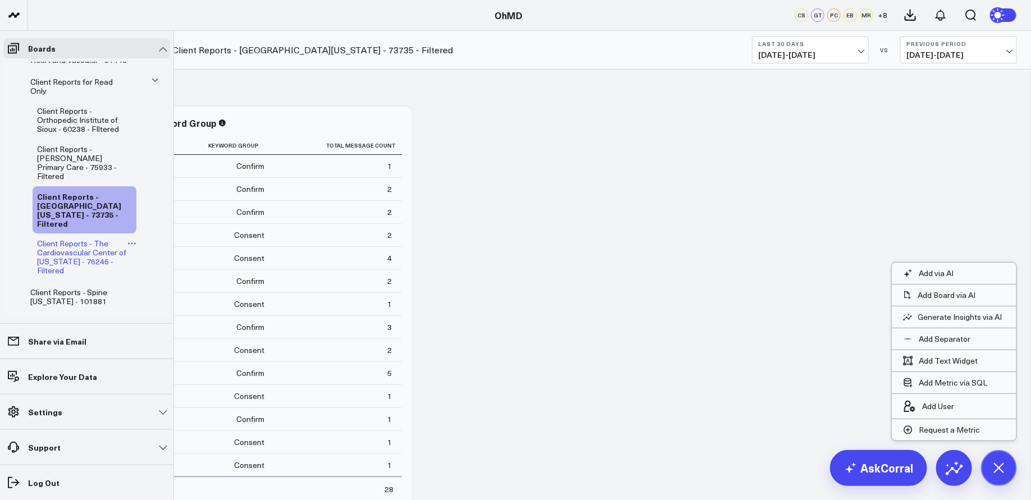
click at [89, 238] on span "Client Reports - The Cardiovascular Center of [US_STATE] - 76246 - Filtered" at bounding box center [81, 257] width 89 height 38
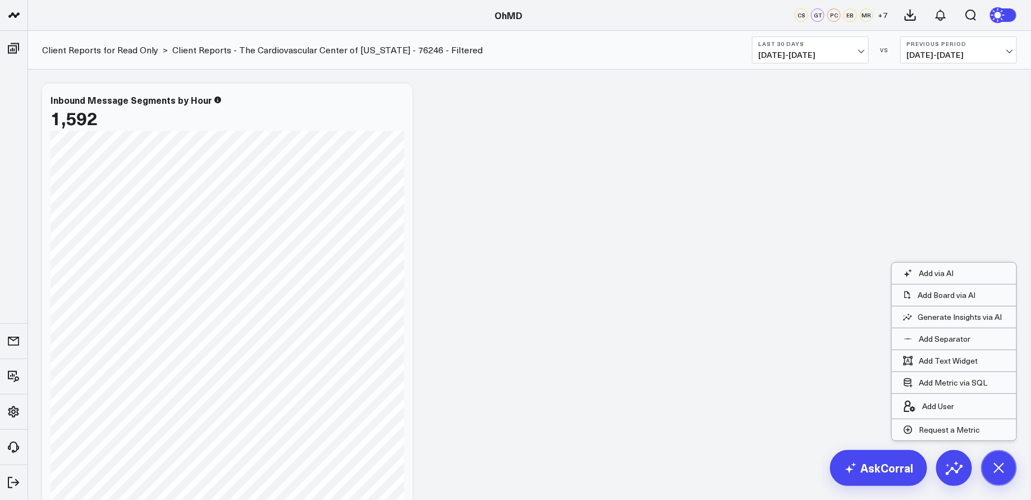
click at [880, 13] on span "+ 7" at bounding box center [883, 15] width 10 height 8
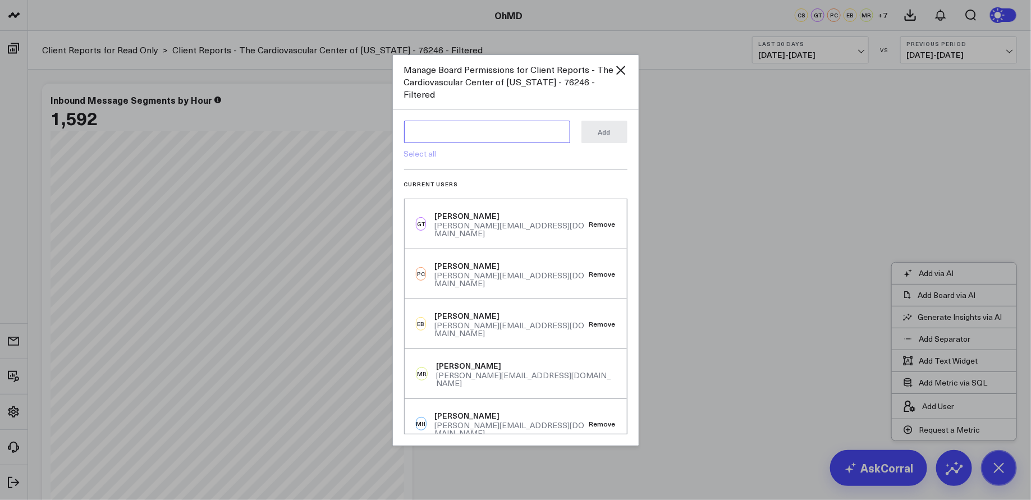
click at [494, 123] on textarea at bounding box center [487, 132] width 166 height 22
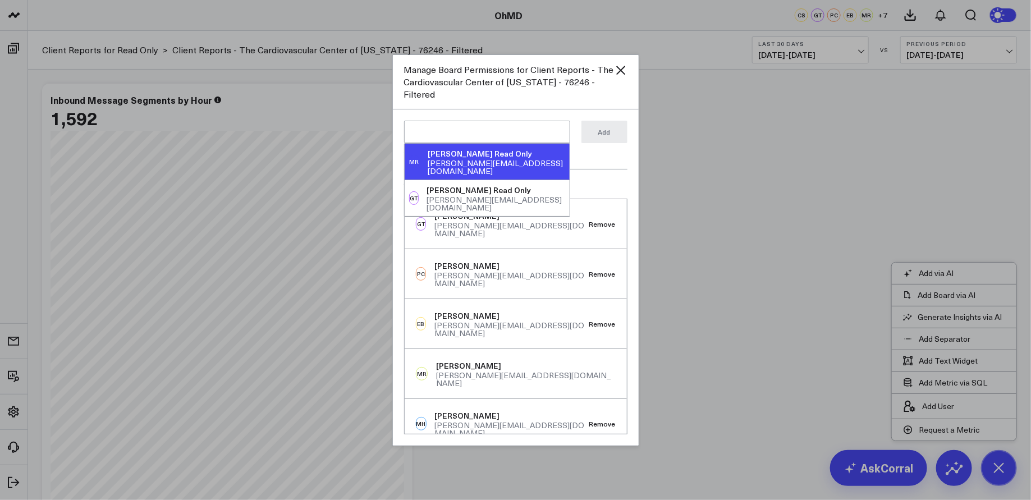
click at [493, 148] on div "[PERSON_NAME] Read Only" at bounding box center [496, 153] width 137 height 11
type textarea "@[PERSON_NAME] Read Only"
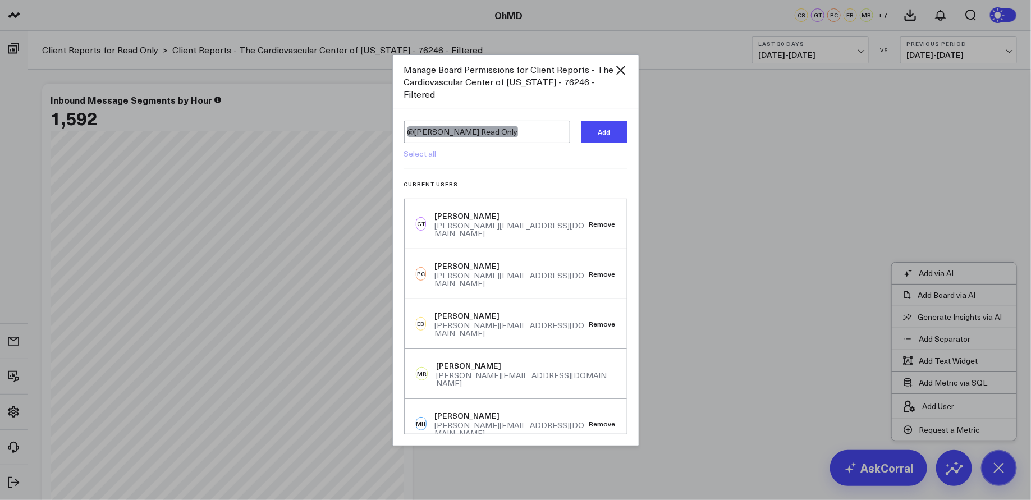
click at [613, 125] on button "Add" at bounding box center [605, 132] width 46 height 22
click at [173, 26] on div at bounding box center [515, 250] width 1031 height 500
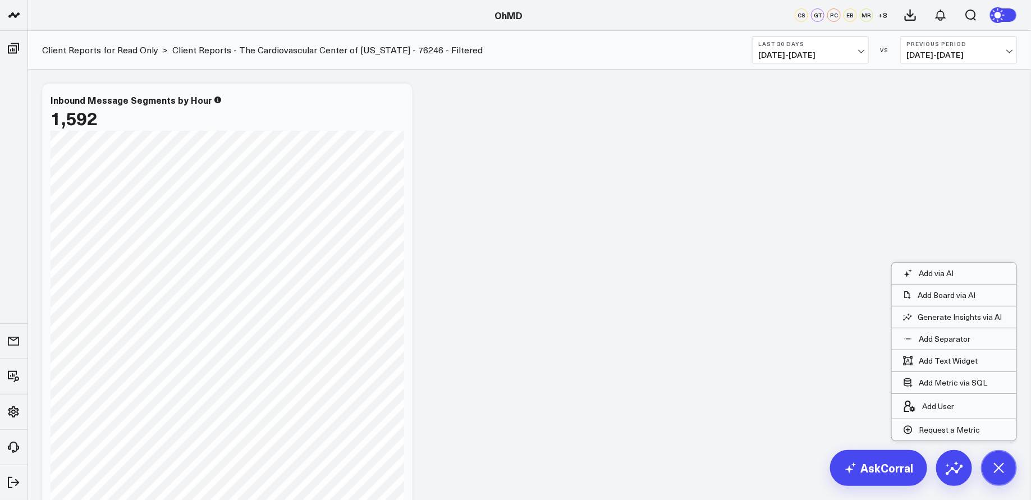
click at [1005, 468] on icon at bounding box center [998, 467] width 25 height 25
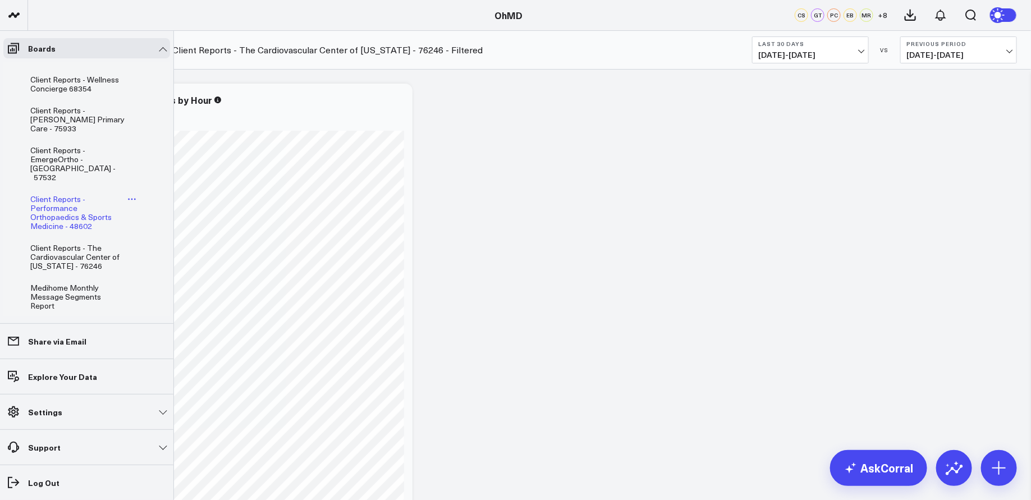
scroll to position [399, 0]
click at [63, 241] on span "Client Reports - The Cardiovascular Center of [US_STATE] - 76246" at bounding box center [74, 255] width 89 height 29
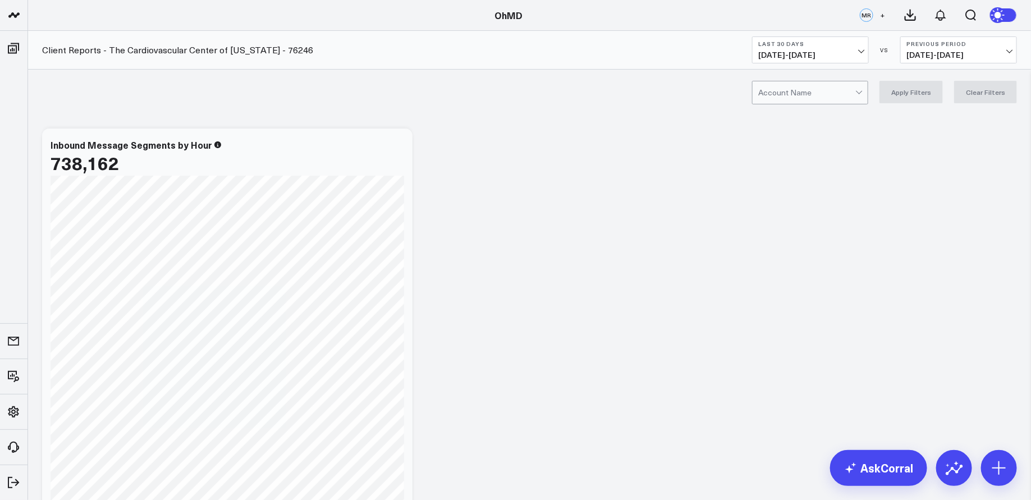
click at [840, 93] on div at bounding box center [806, 92] width 97 height 22
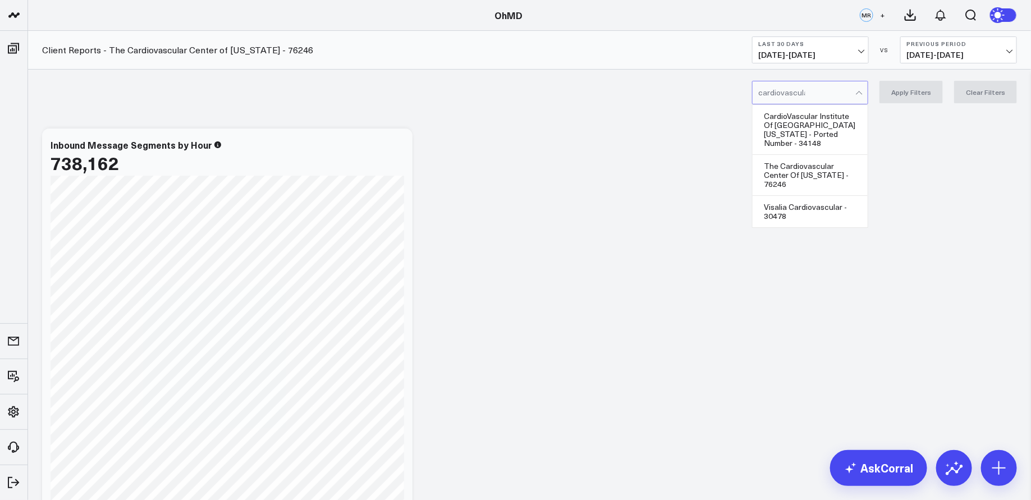
type input "cardiovascular"
click at [831, 157] on div "The Cardiovascular Center Of [US_STATE] - 76246" at bounding box center [810, 175] width 115 height 41
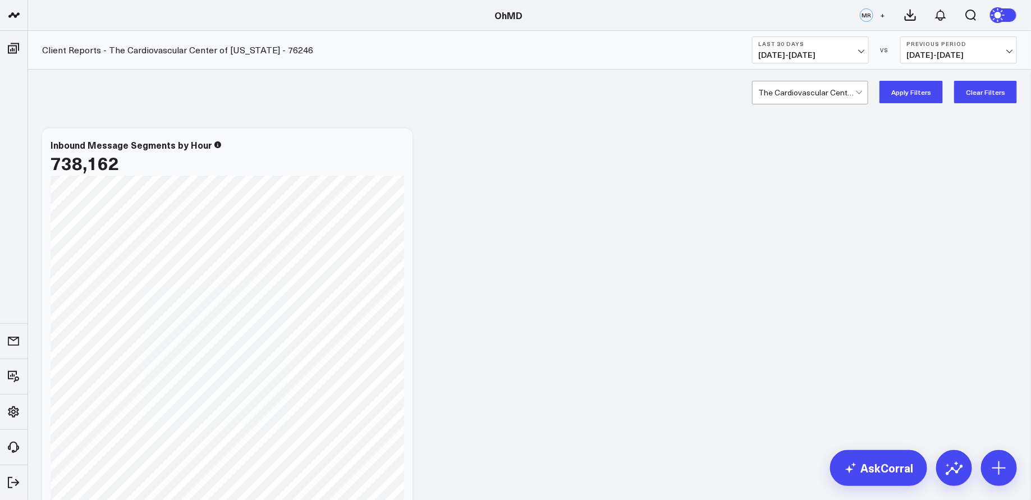
click at [912, 91] on button "Apply Filters" at bounding box center [911, 92] width 63 height 22
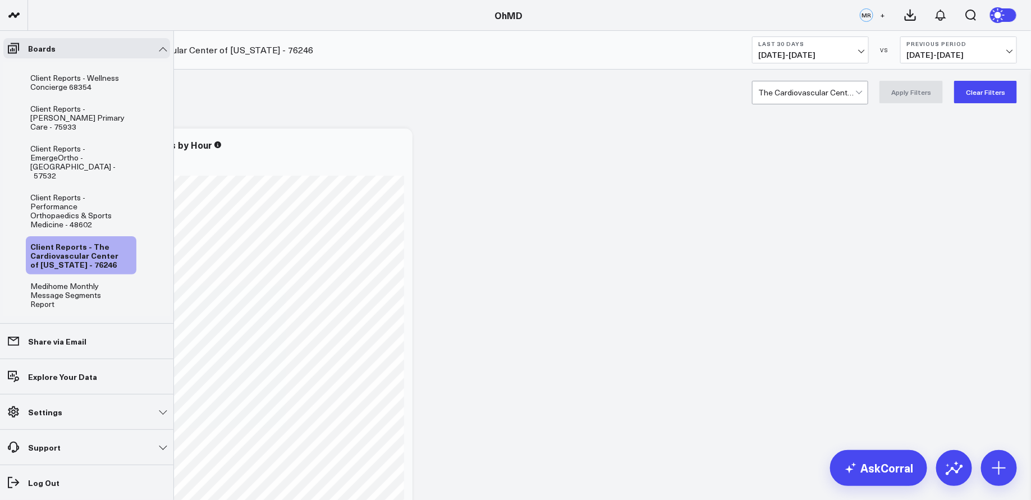
scroll to position [264, 0]
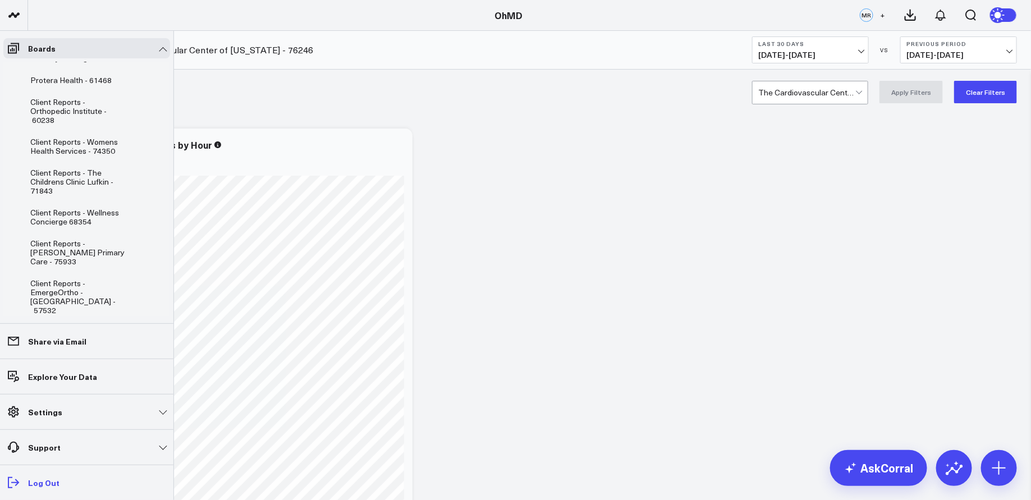
click at [42, 483] on p "Log Out" at bounding box center [43, 482] width 31 height 9
